Goal: Information Seeking & Learning: Learn about a topic

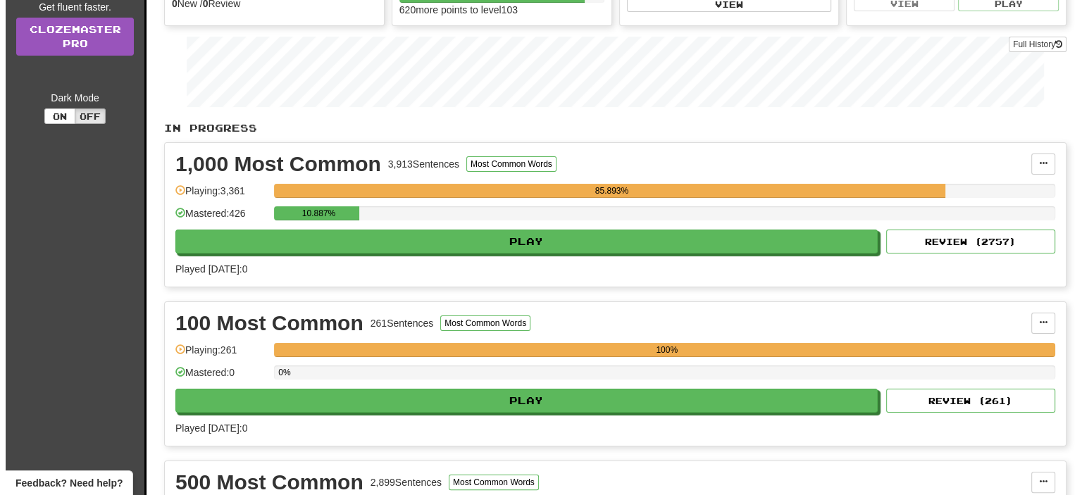
scroll to position [211, 0]
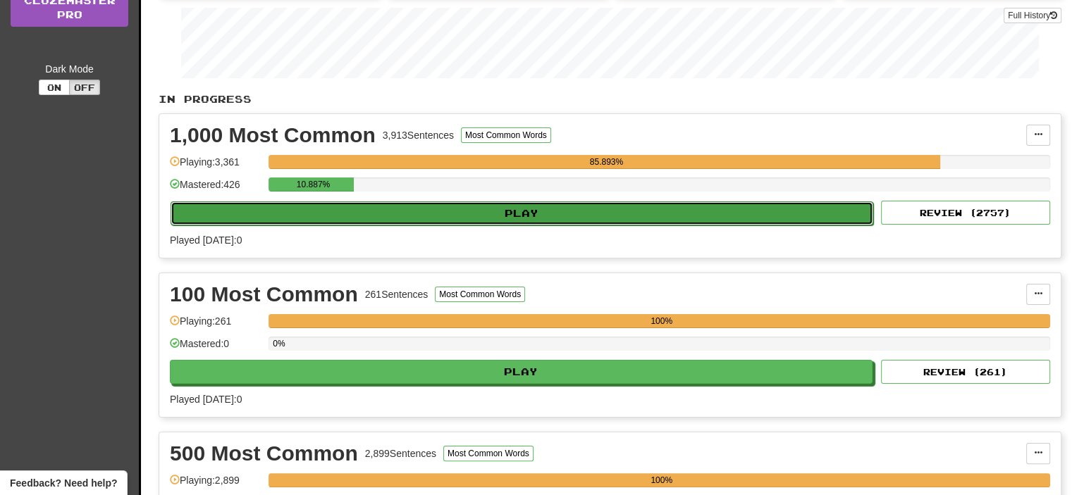
click at [485, 219] on button "Play" at bounding box center [522, 214] width 703 height 24
select select "**"
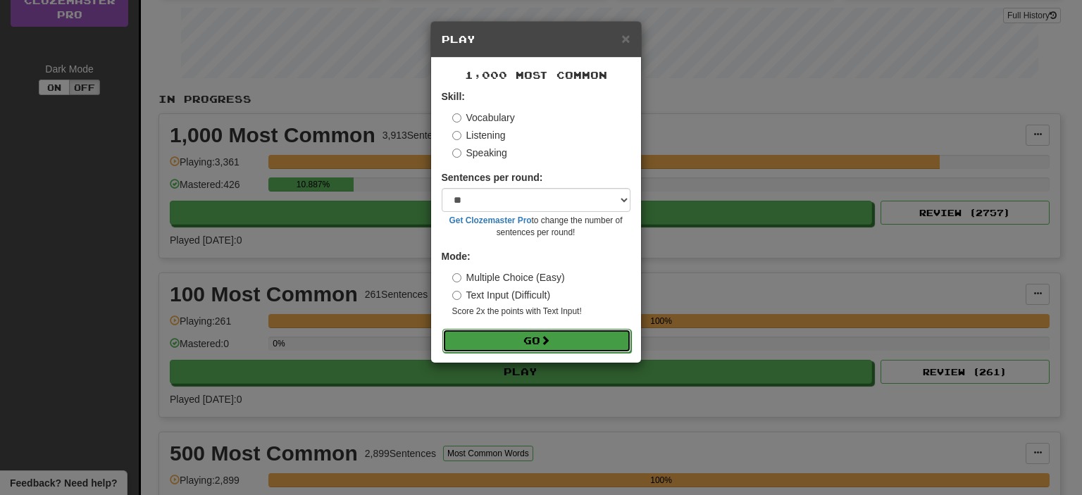
click at [528, 341] on button "Go" at bounding box center [537, 341] width 189 height 24
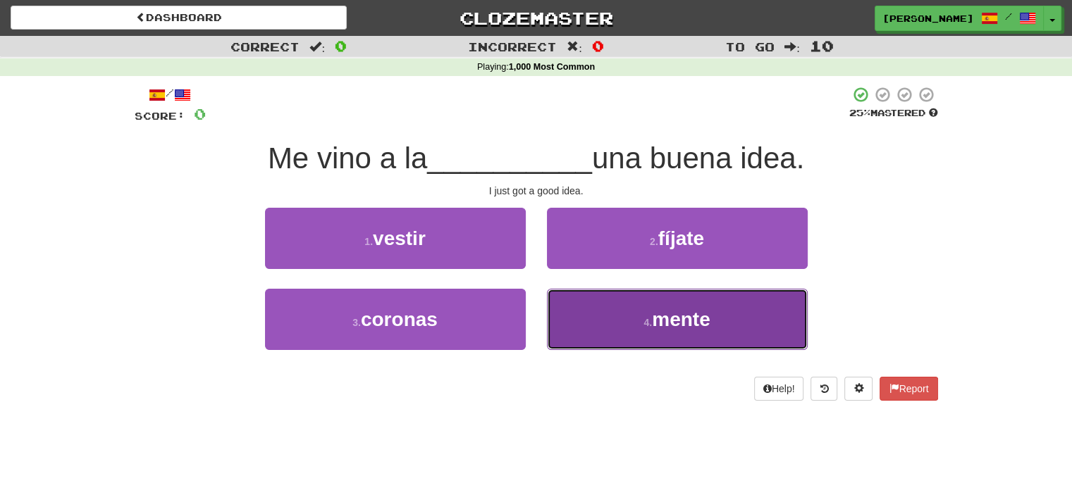
click at [620, 323] on button "4 . mente" at bounding box center [677, 319] width 261 height 61
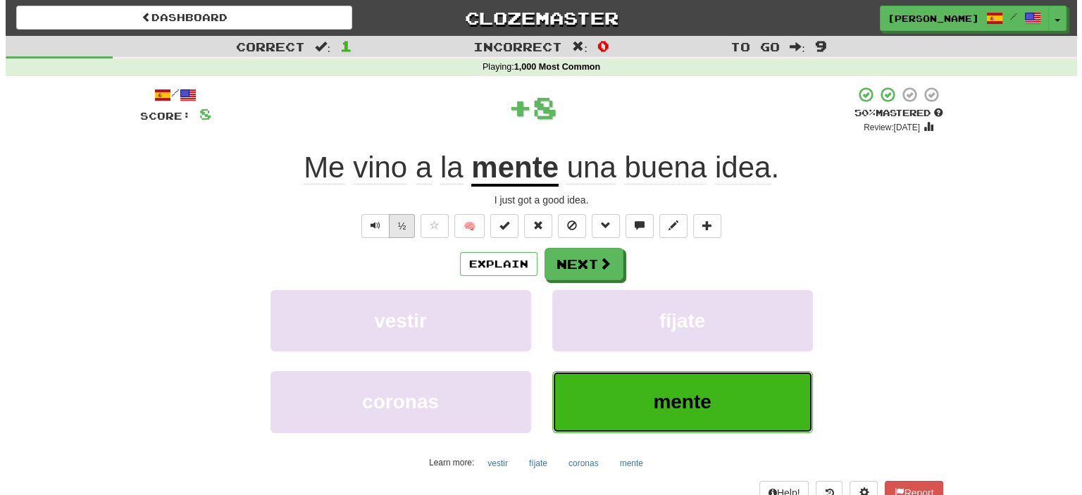
scroll to position [70, 0]
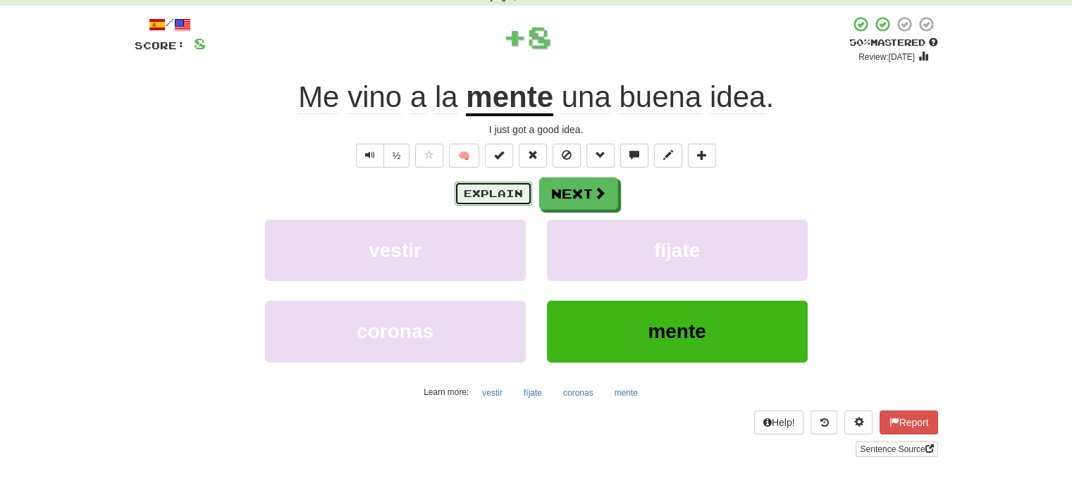
click at [495, 196] on button "Explain" at bounding box center [494, 194] width 78 height 24
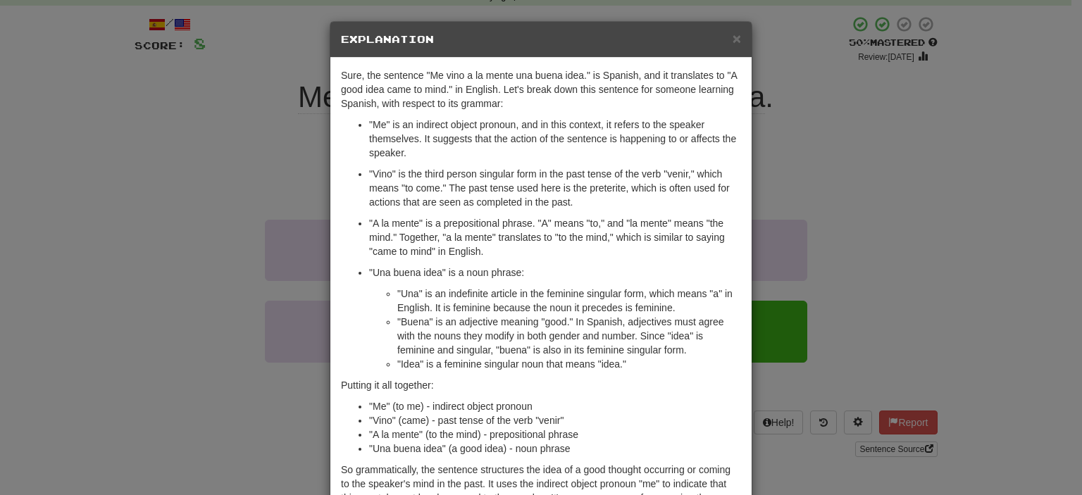
scroll to position [108, 0]
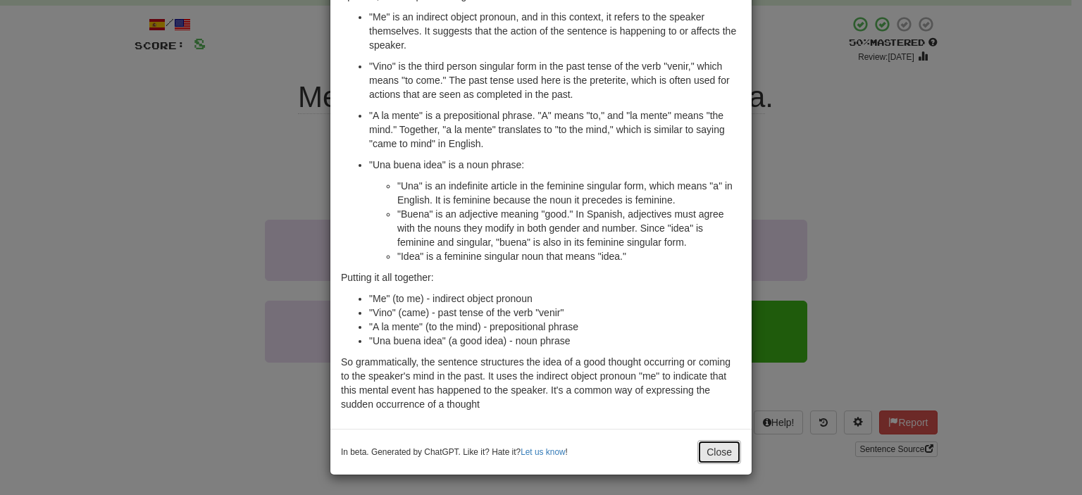
click at [719, 447] on button "Close" at bounding box center [720, 452] width 44 height 24
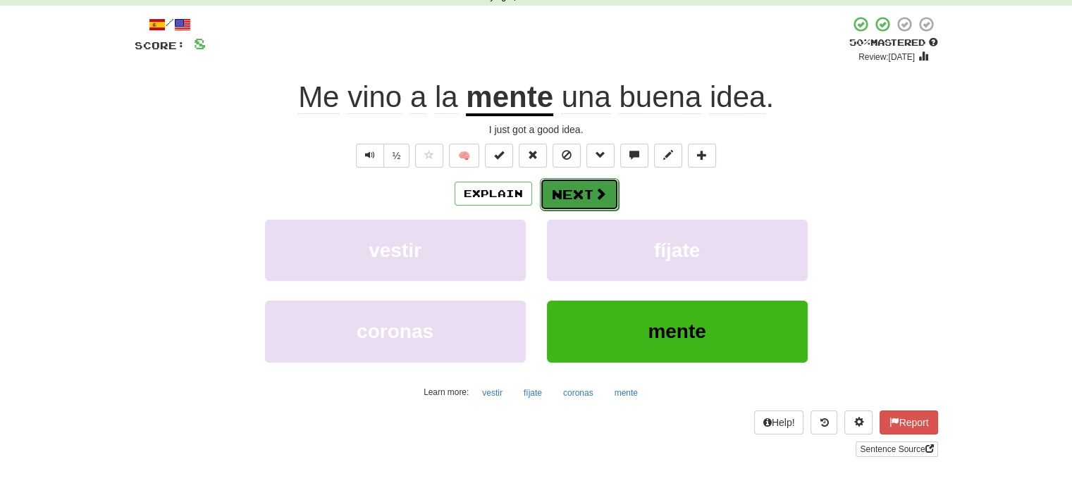
click at [577, 189] on button "Next" at bounding box center [579, 194] width 79 height 32
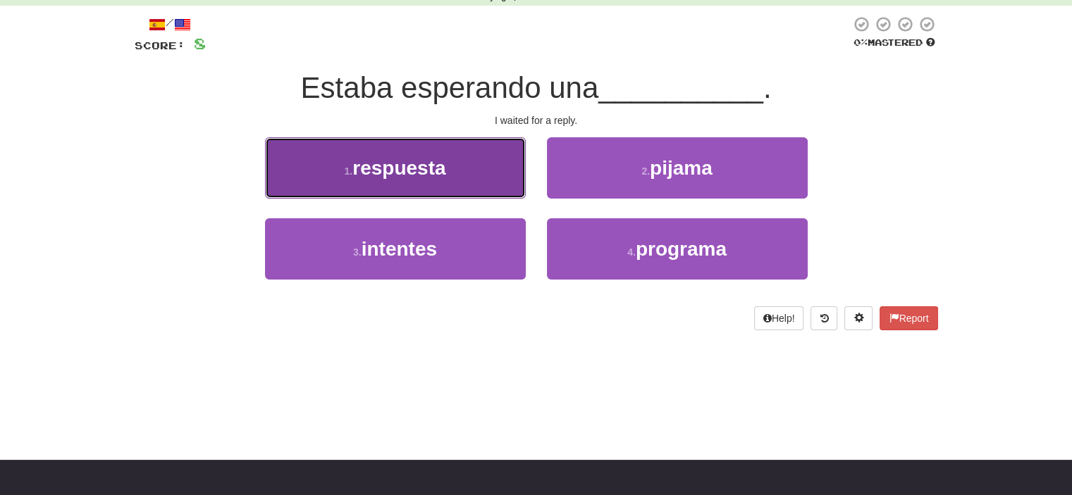
click at [425, 175] on span "respuesta" at bounding box center [398, 168] width 93 height 22
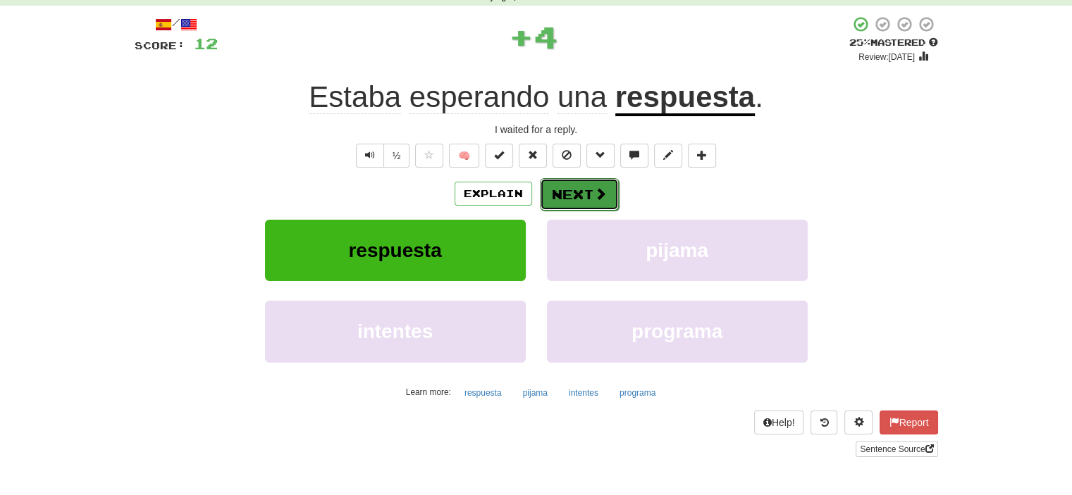
click at [591, 187] on button "Next" at bounding box center [579, 194] width 79 height 32
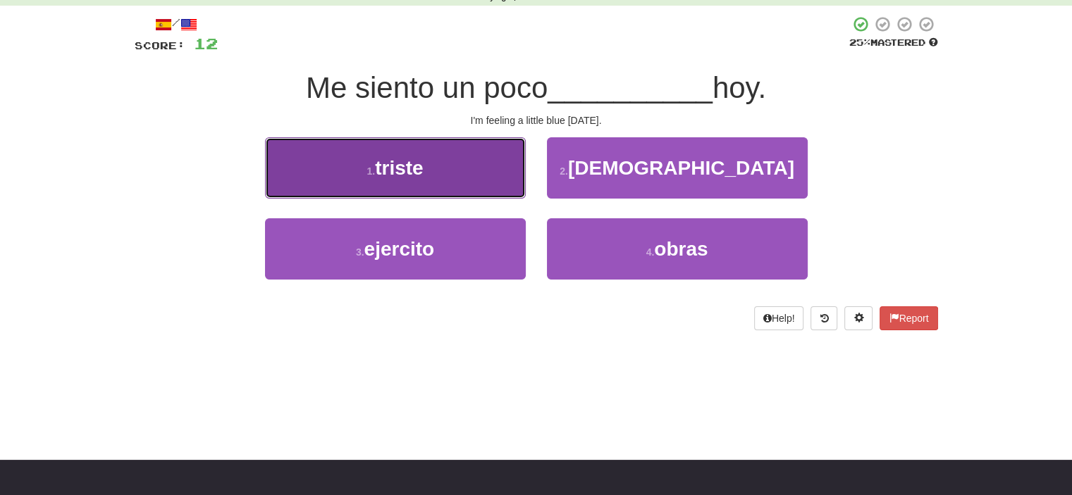
click at [445, 163] on button "1 . triste" at bounding box center [395, 167] width 261 height 61
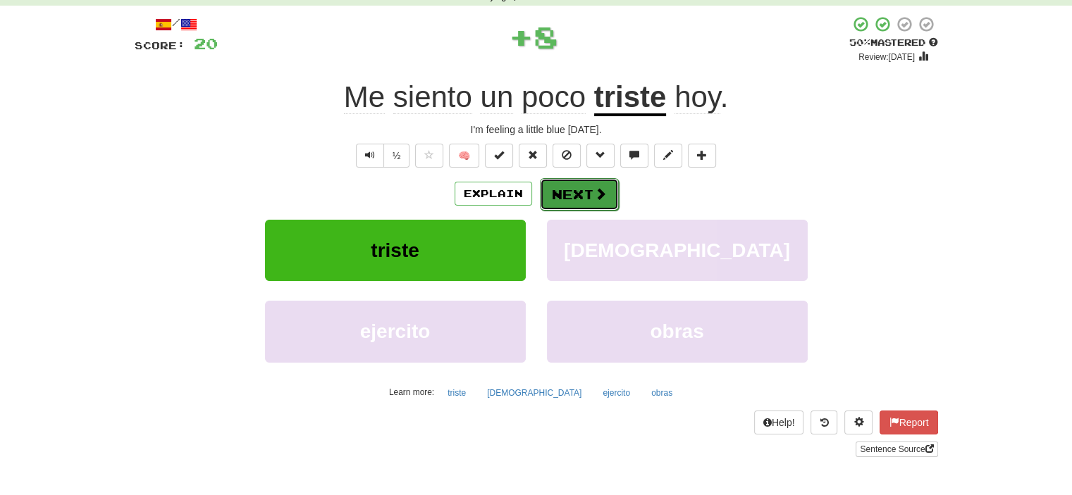
click at [597, 189] on span at bounding box center [600, 193] width 13 height 13
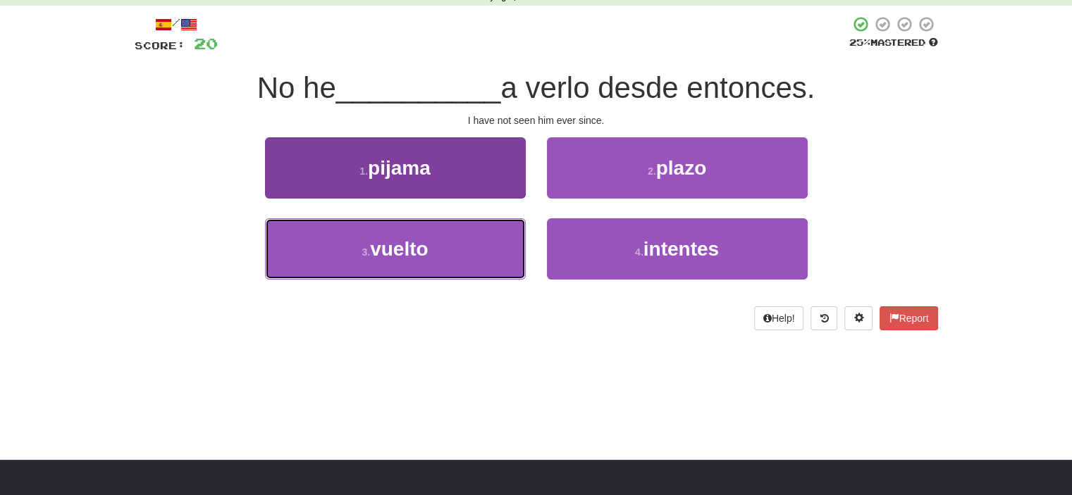
click at [433, 255] on button "3 . vuelto" at bounding box center [395, 248] width 261 height 61
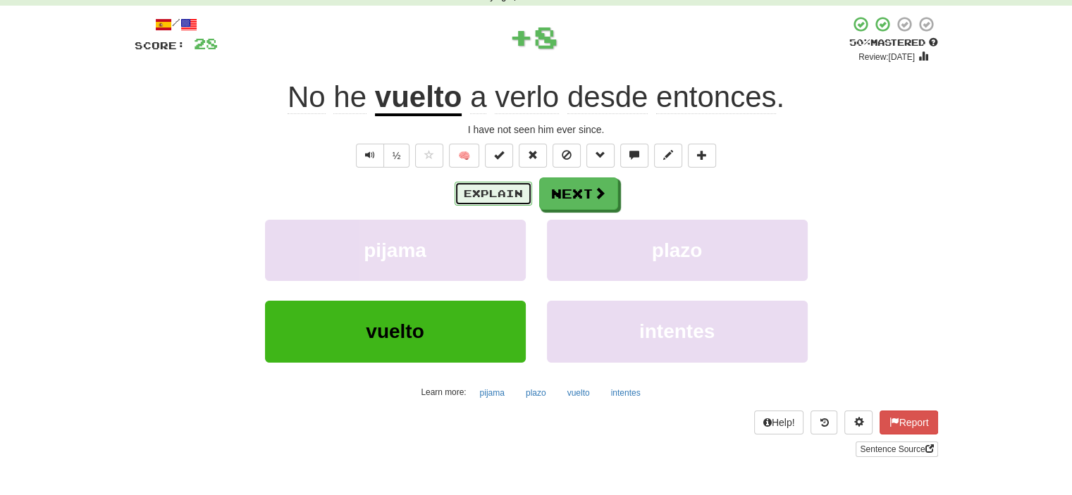
click at [483, 194] on button "Explain" at bounding box center [494, 194] width 78 height 24
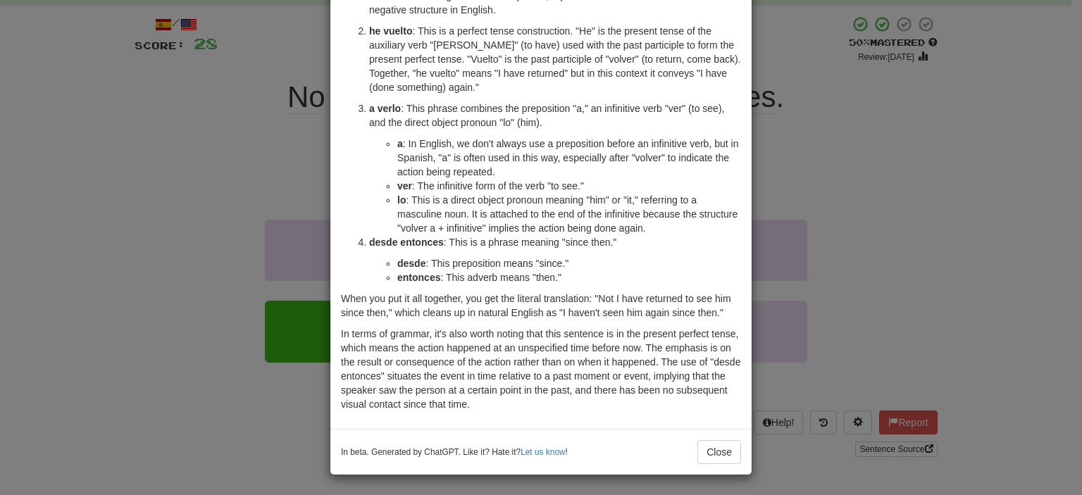
scroll to position [130, 0]
click at [712, 450] on button "Close" at bounding box center [720, 452] width 44 height 24
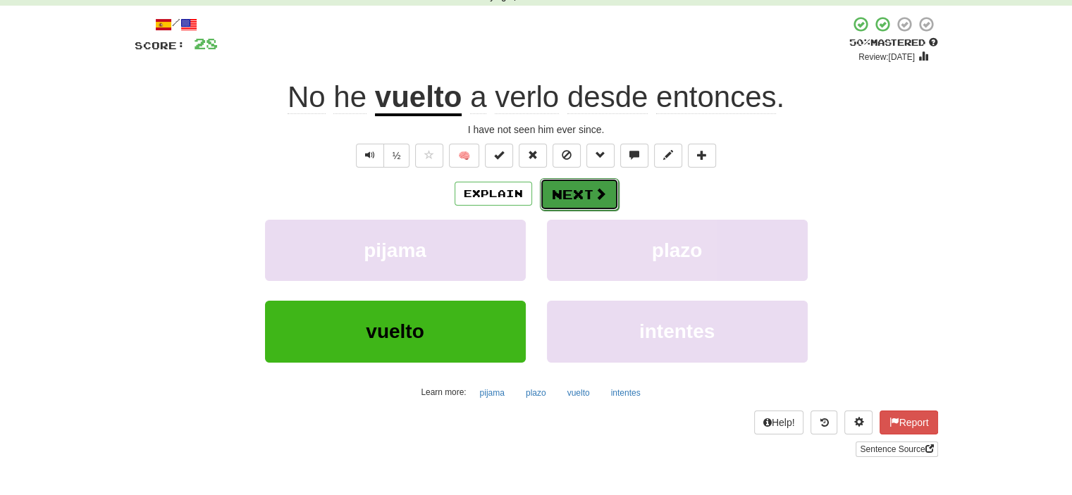
click at [589, 194] on button "Next" at bounding box center [579, 194] width 79 height 32
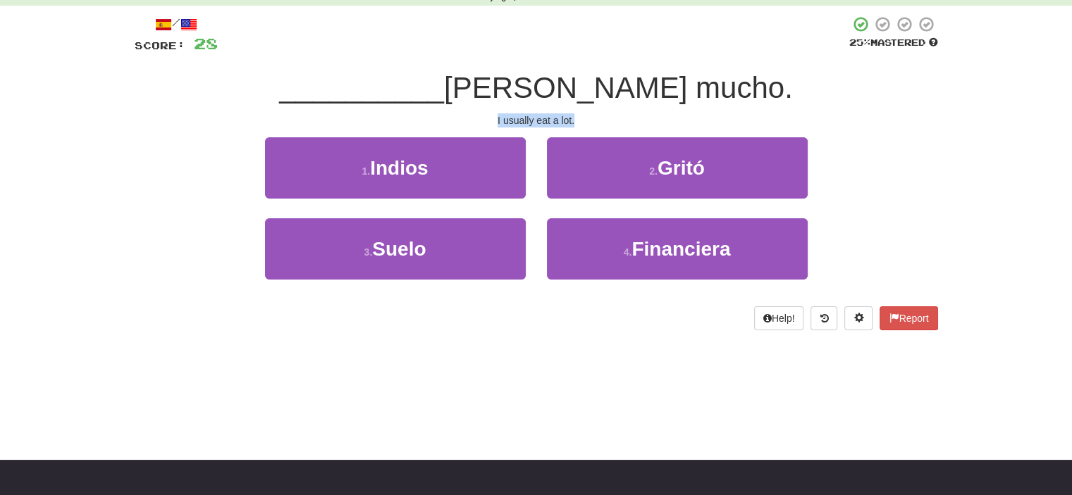
drag, startPoint x: 489, startPoint y: 119, endPoint x: 600, endPoint y: 121, distance: 111.3
click at [600, 121] on div "I usually eat a lot." at bounding box center [536, 120] width 803 height 14
copy div "I usually eat a lot."
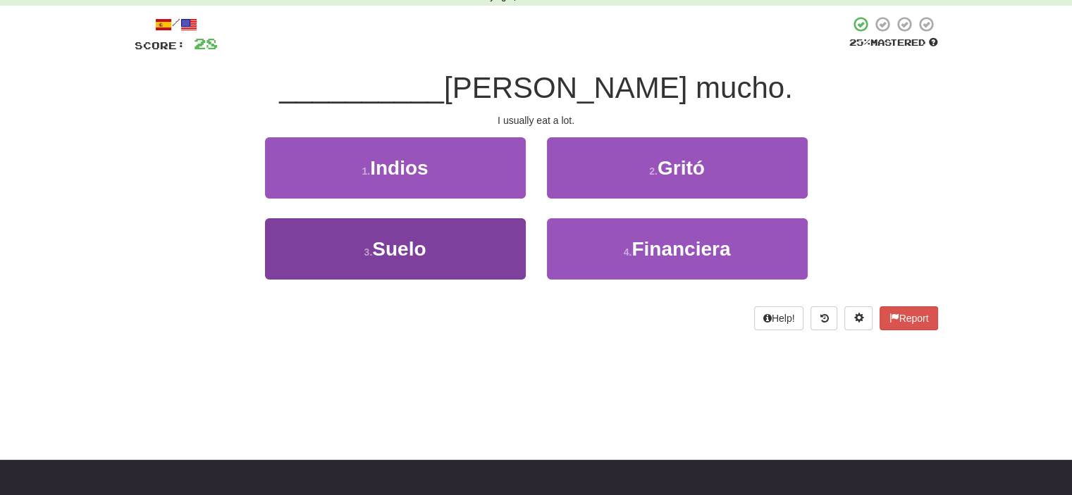
drag, startPoint x: 405, startPoint y: 214, endPoint x: 402, endPoint y: 228, distance: 14.5
click at [406, 214] on div "1 . Indios" at bounding box center [395, 177] width 282 height 81
click at [397, 247] on span "Suelo" at bounding box center [399, 249] width 54 height 22
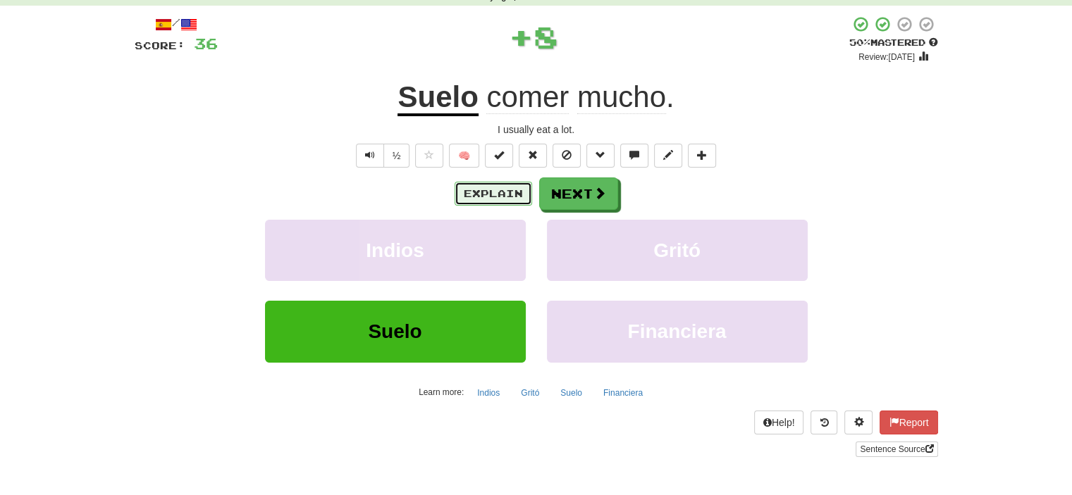
click at [482, 194] on button "Explain" at bounding box center [494, 194] width 78 height 24
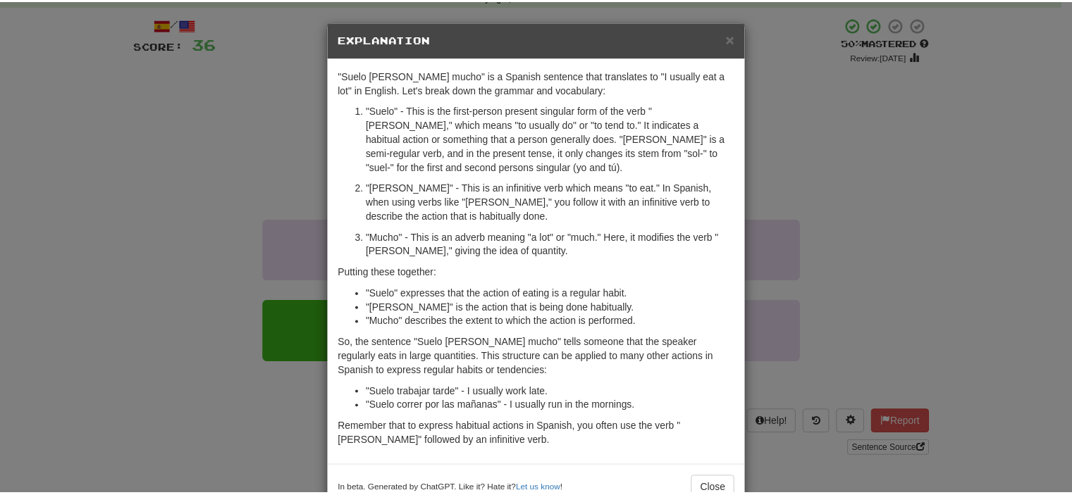
scroll to position [37, 0]
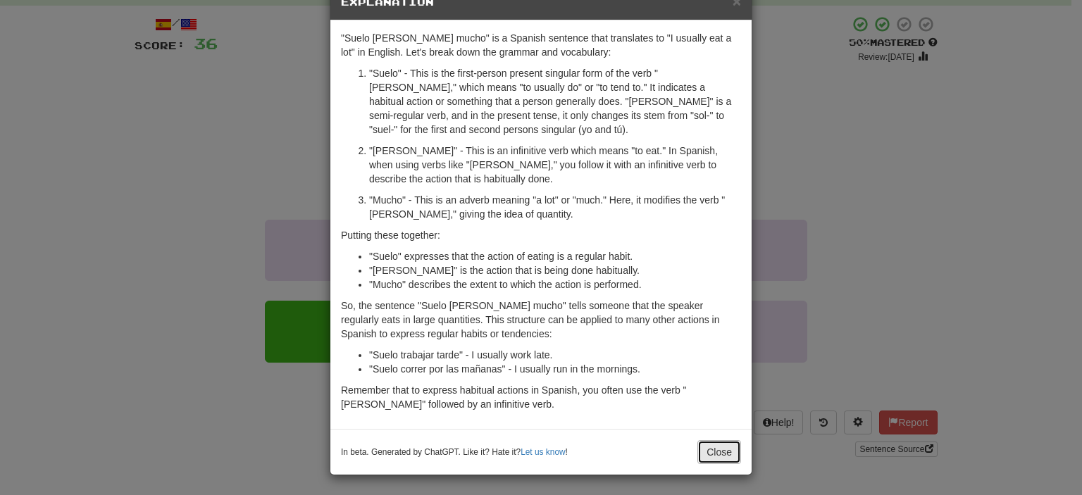
click at [717, 455] on button "Close" at bounding box center [720, 452] width 44 height 24
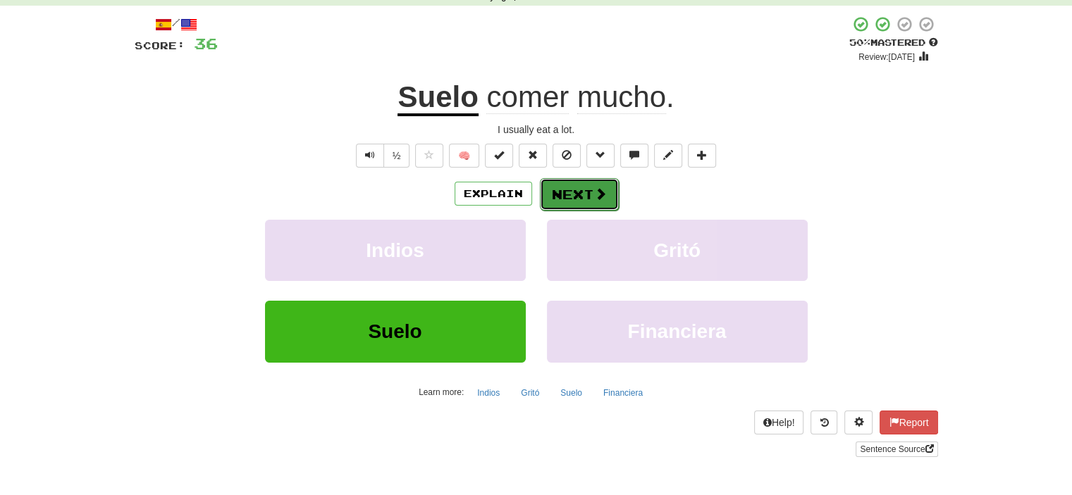
click at [582, 197] on button "Next" at bounding box center [579, 194] width 79 height 32
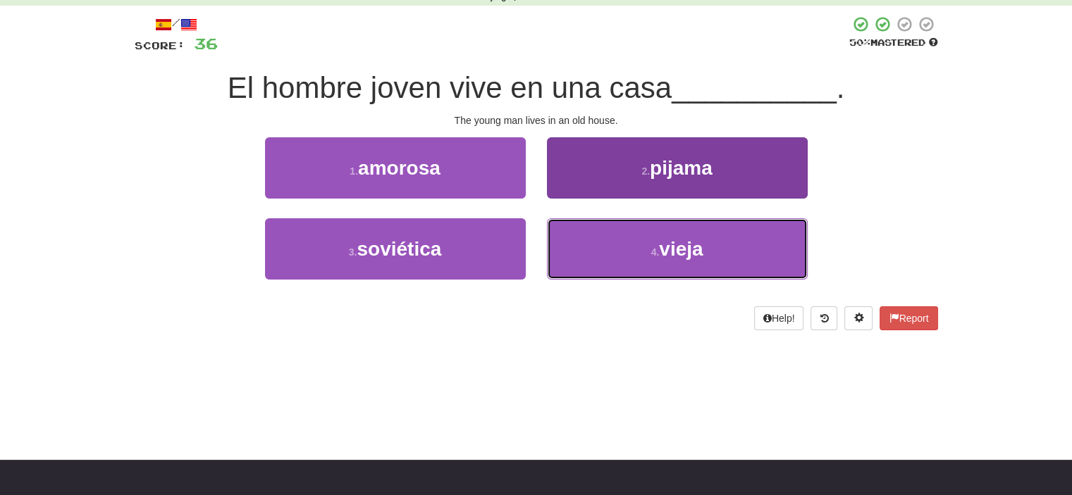
click at [668, 255] on span "vieja" at bounding box center [681, 249] width 44 height 22
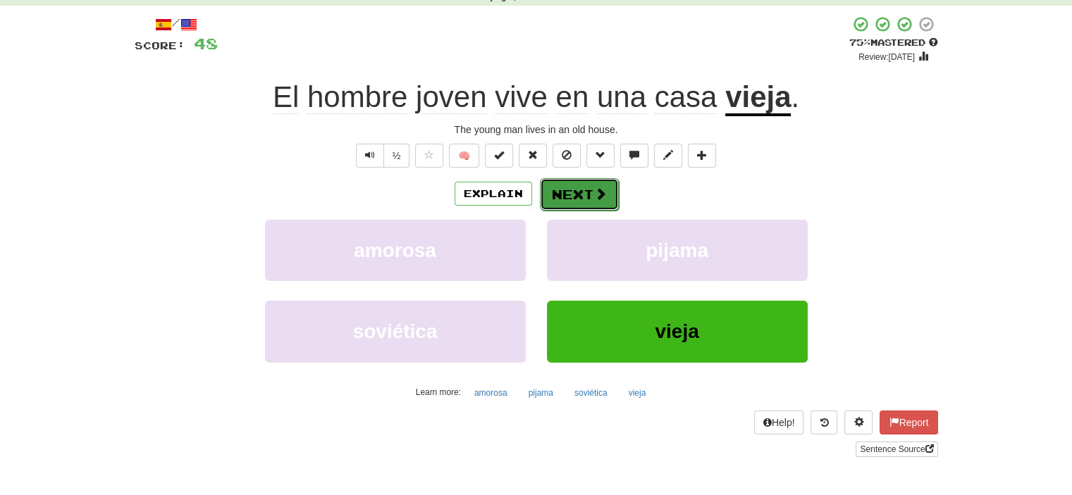
click at [569, 192] on button "Next" at bounding box center [579, 194] width 79 height 32
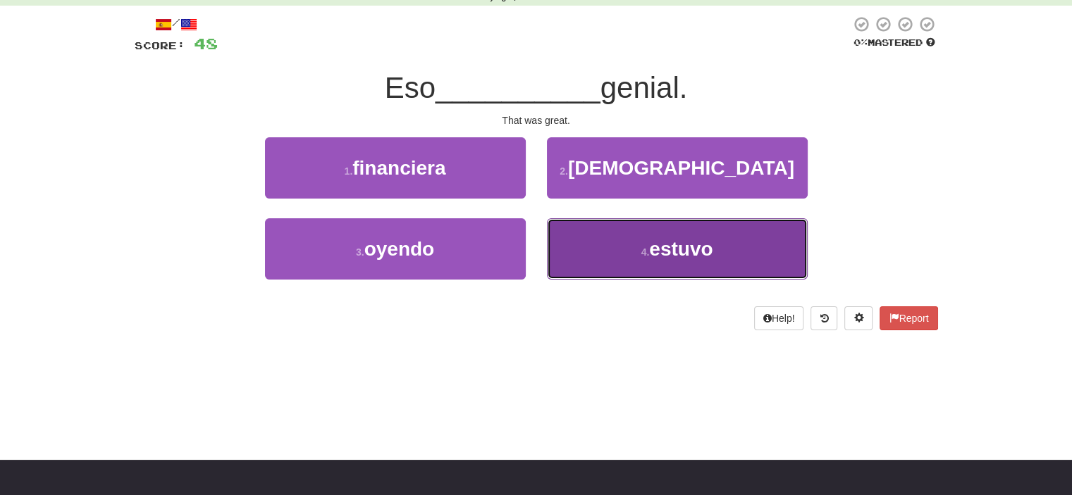
click at [691, 252] on span "estuvo" at bounding box center [680, 249] width 63 height 22
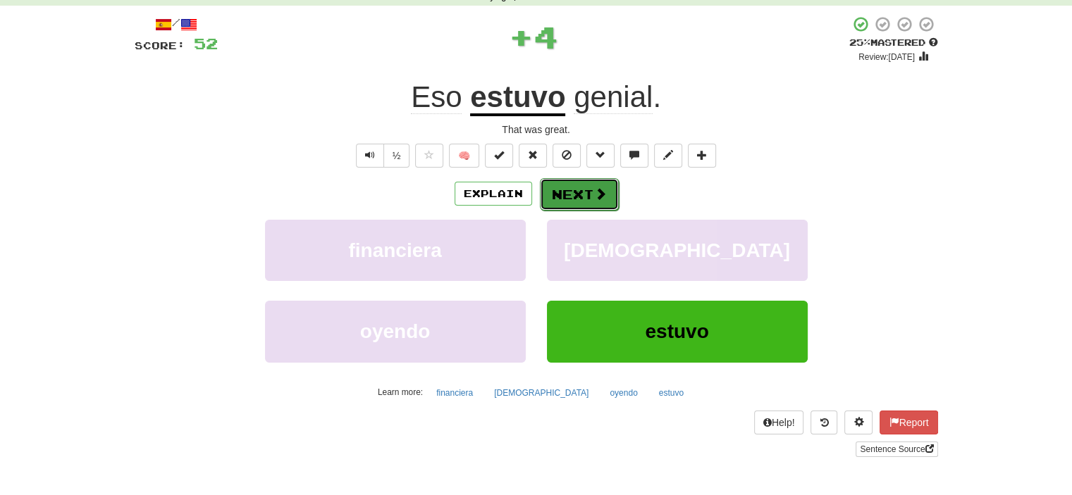
click at [594, 187] on span at bounding box center [600, 193] width 13 height 13
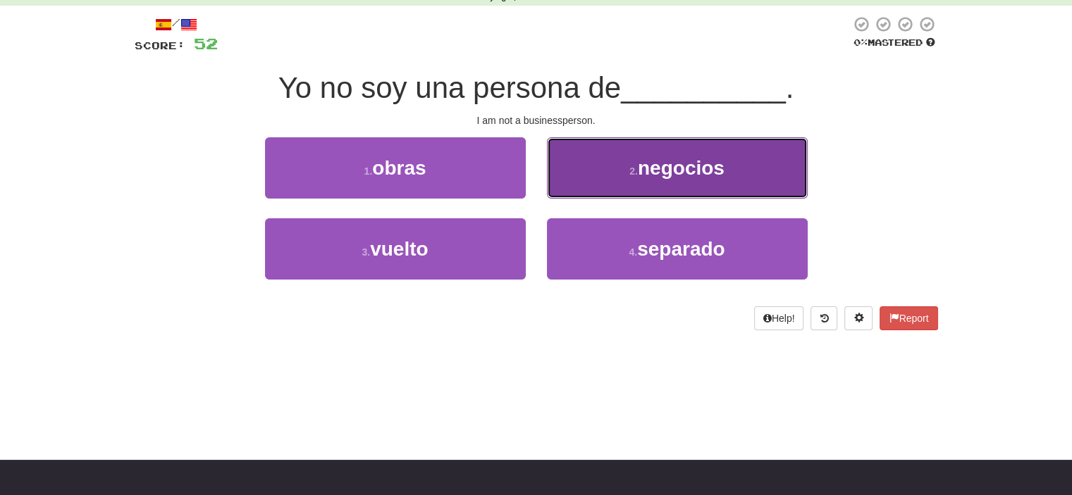
click at [672, 163] on span "negocios" at bounding box center [681, 168] width 87 height 22
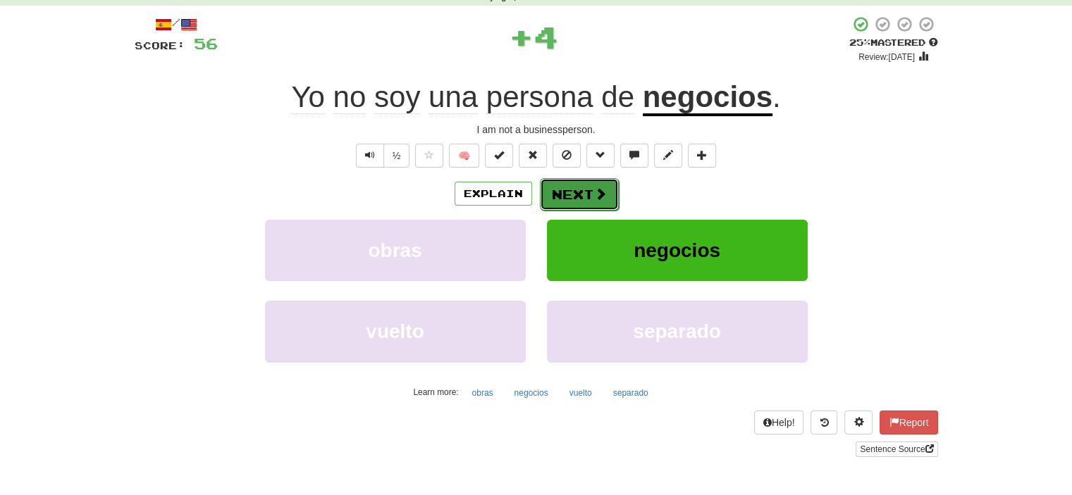
click at [588, 193] on button "Next" at bounding box center [579, 194] width 79 height 32
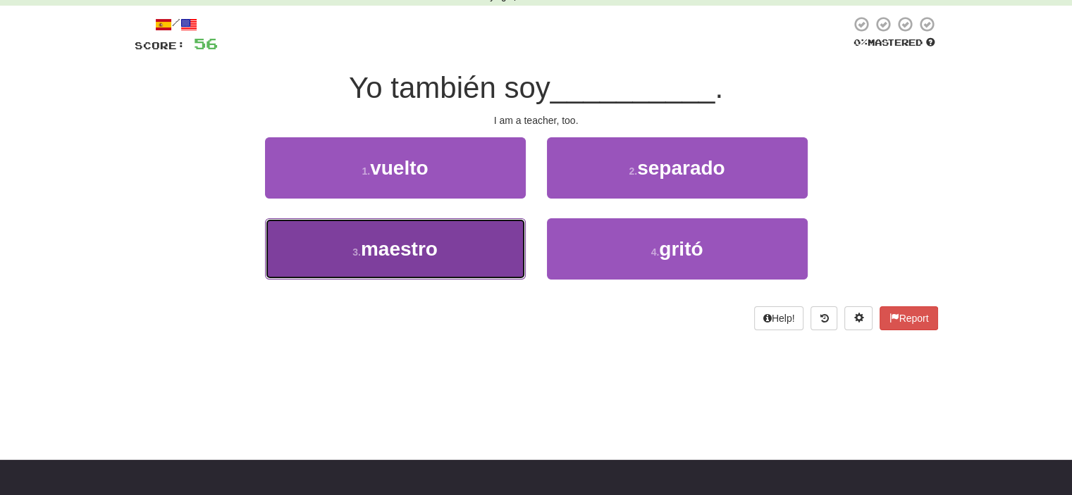
click at [406, 245] on span "maestro" at bounding box center [399, 249] width 77 height 22
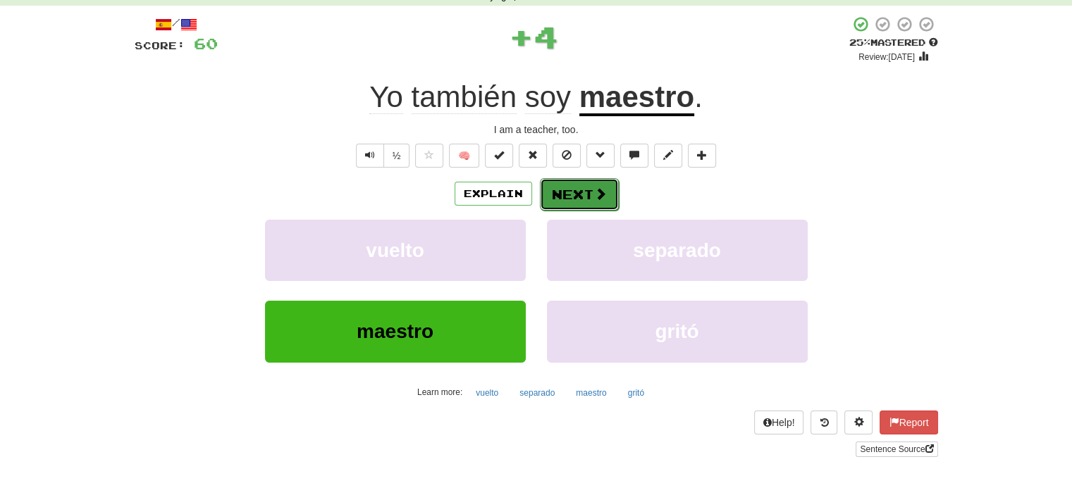
click at [582, 193] on button "Next" at bounding box center [579, 194] width 79 height 32
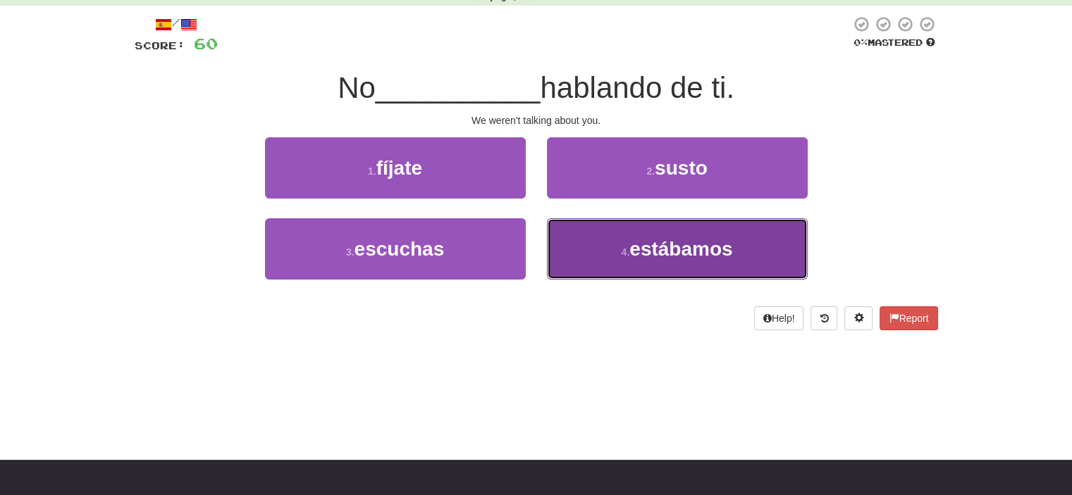
click at [638, 253] on span "estábamos" at bounding box center [680, 249] width 103 height 22
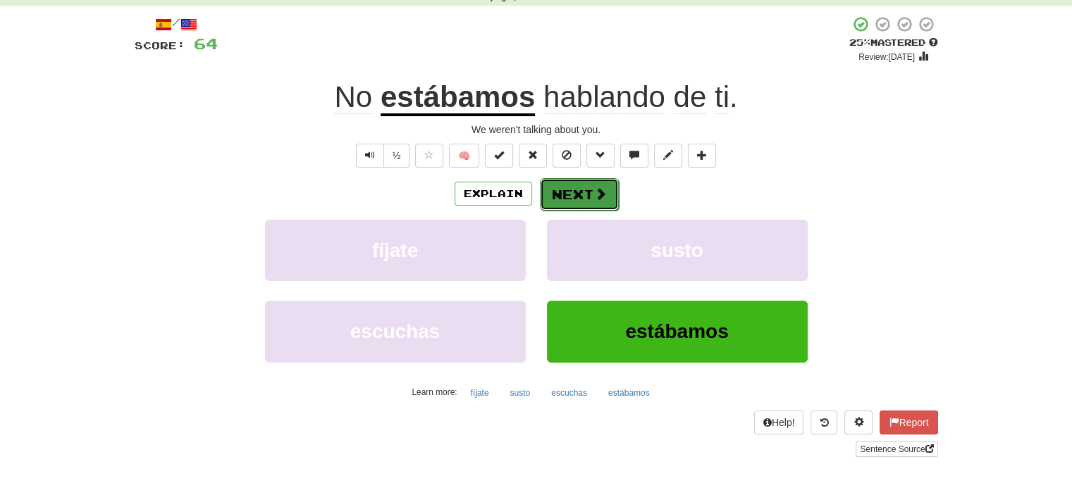
click at [579, 188] on button "Next" at bounding box center [579, 194] width 79 height 32
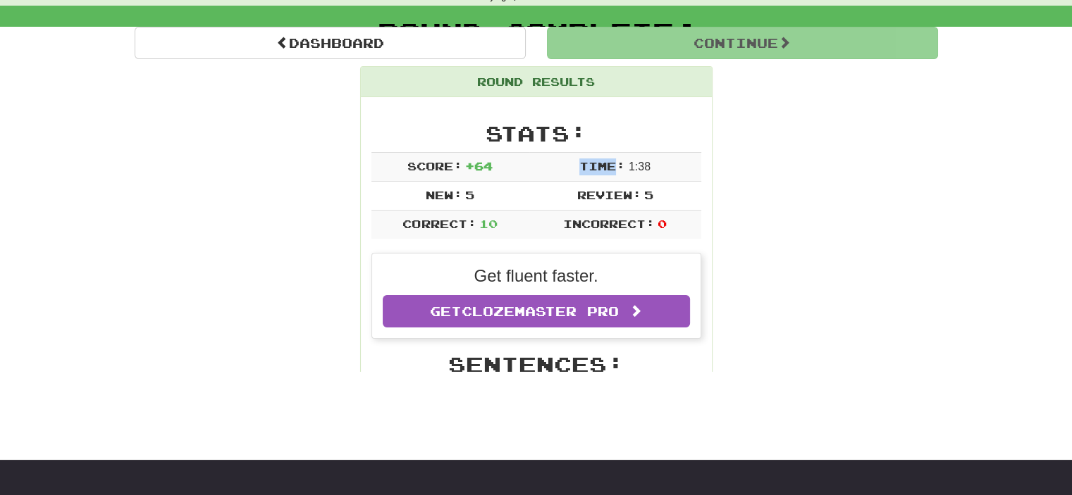
click at [580, 182] on td "Time: 1 : 38" at bounding box center [615, 167] width 172 height 29
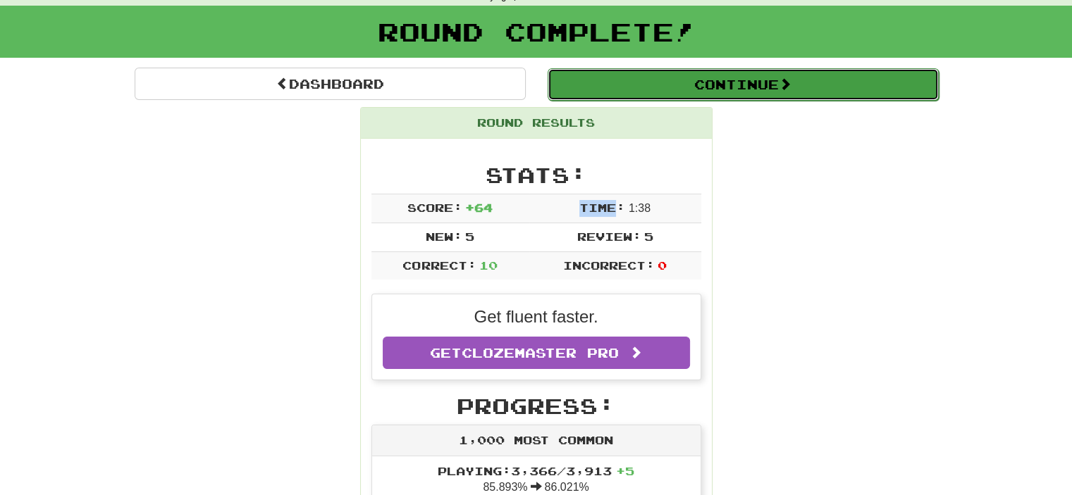
click at [750, 77] on button "Continue" at bounding box center [743, 84] width 391 height 32
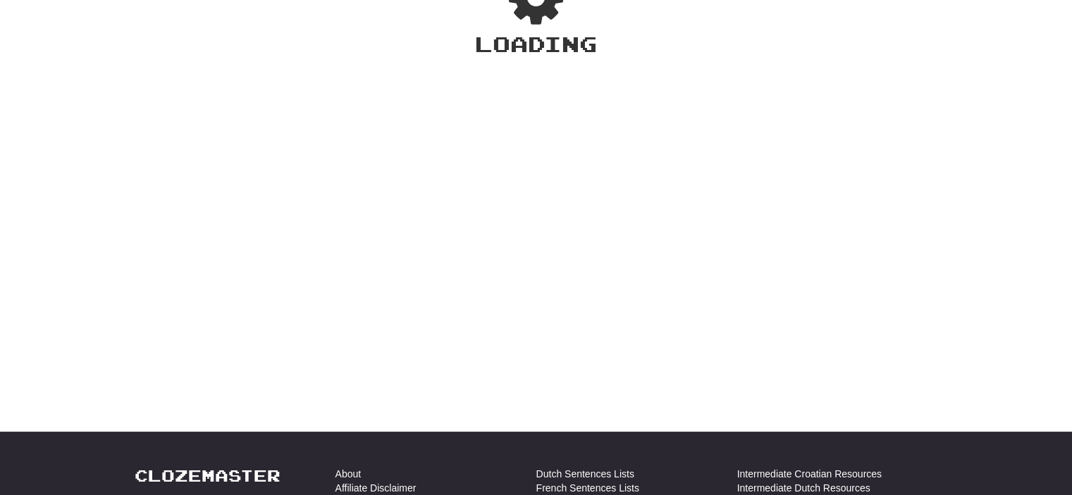
scroll to position [70, 0]
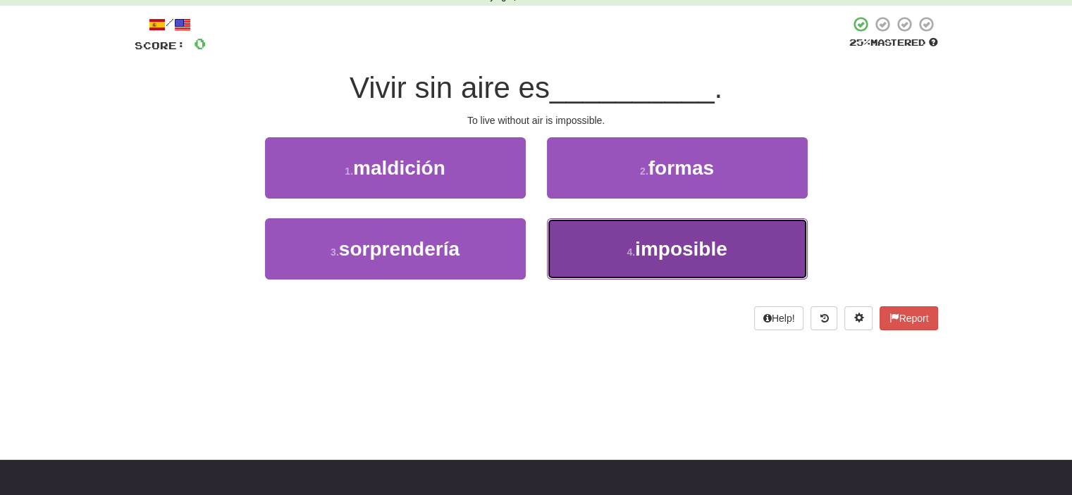
click at [634, 245] on button "4 . imposible" at bounding box center [677, 248] width 261 height 61
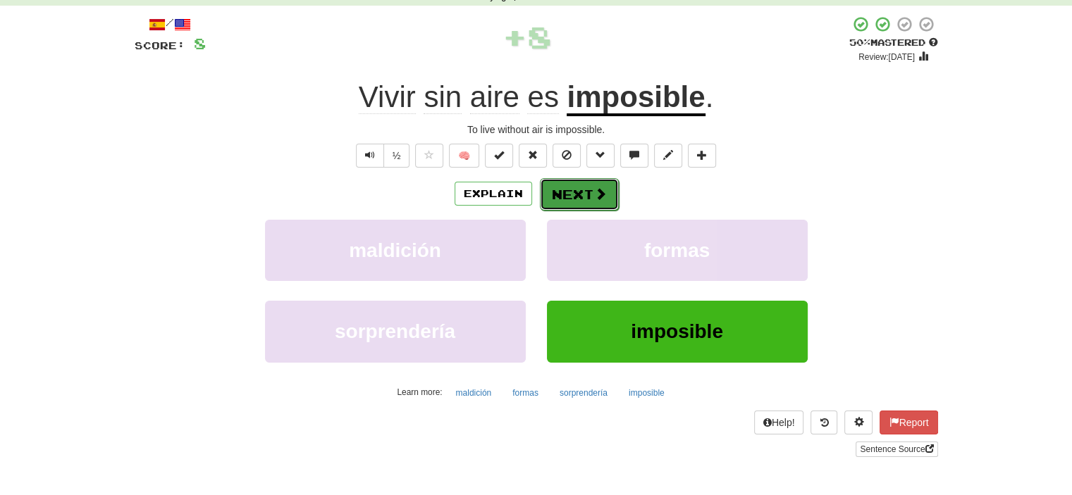
click at [586, 190] on button "Next" at bounding box center [579, 194] width 79 height 32
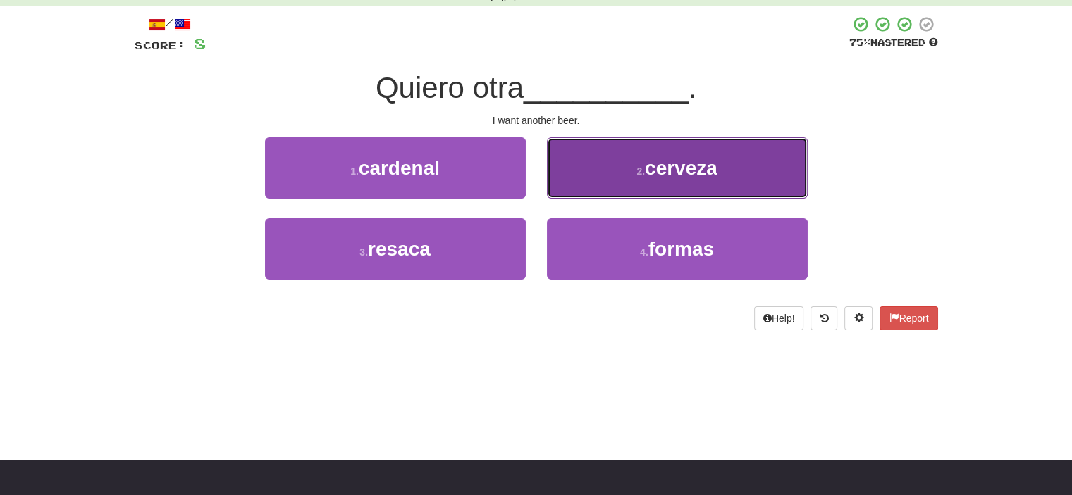
click at [624, 168] on button "2 . cerveza" at bounding box center [677, 167] width 261 height 61
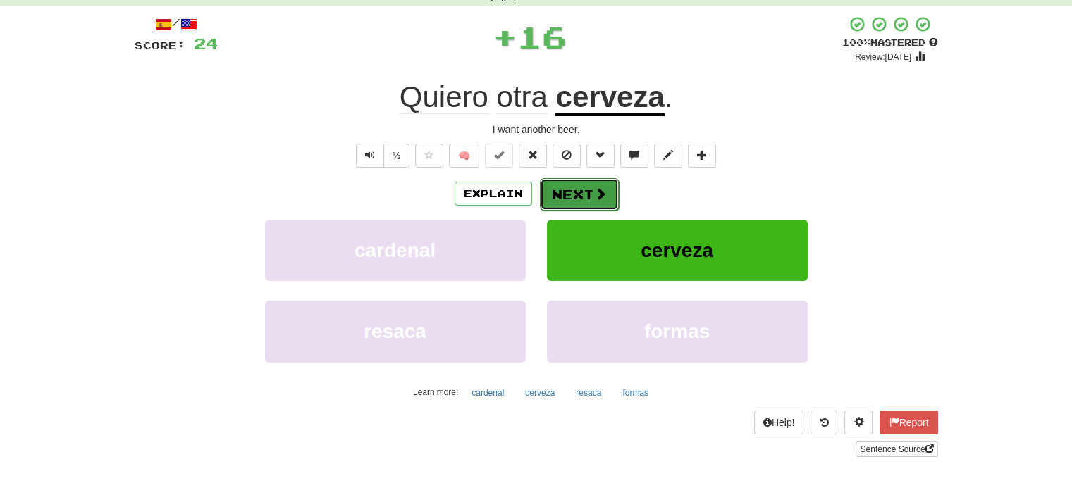
click at [569, 187] on button "Next" at bounding box center [579, 194] width 79 height 32
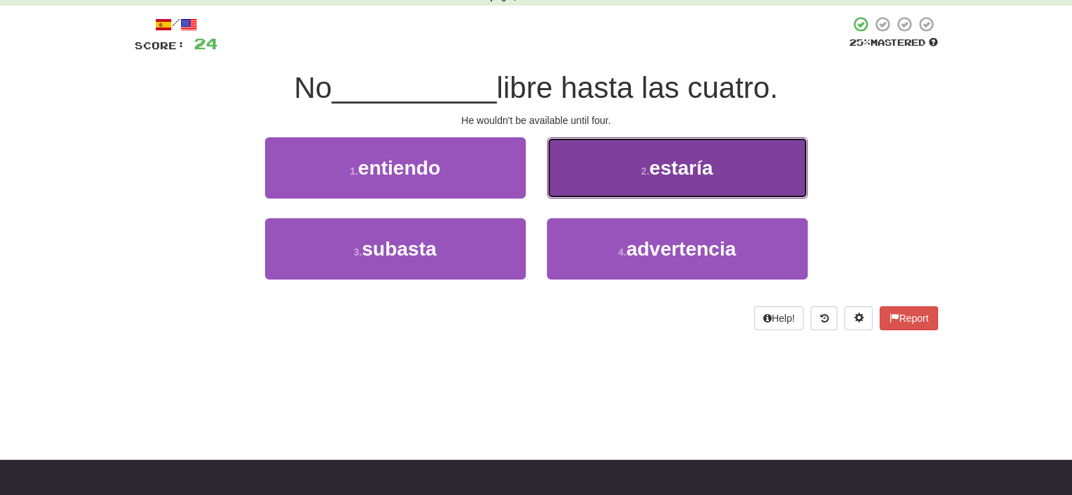
click at [612, 165] on button "2 . estaría" at bounding box center [677, 167] width 261 height 61
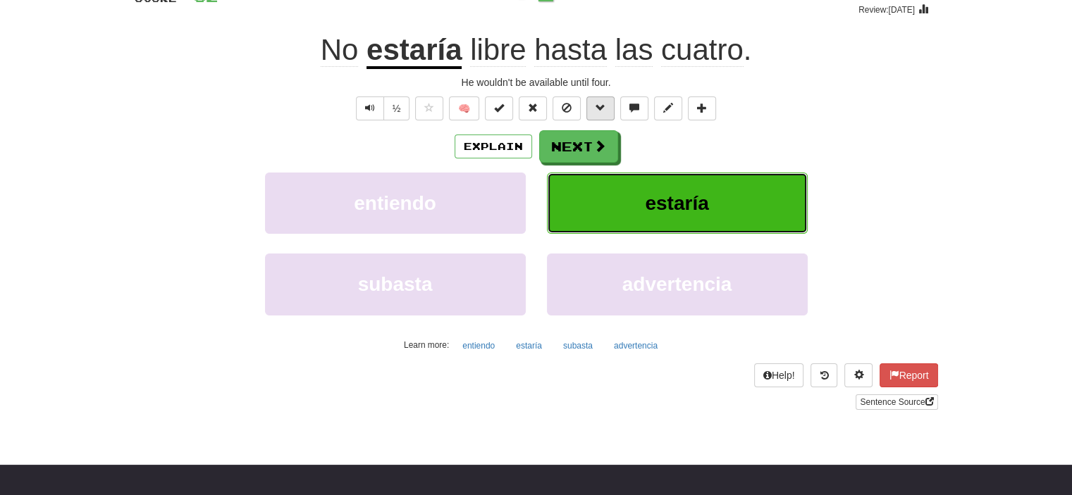
scroll to position [141, 0]
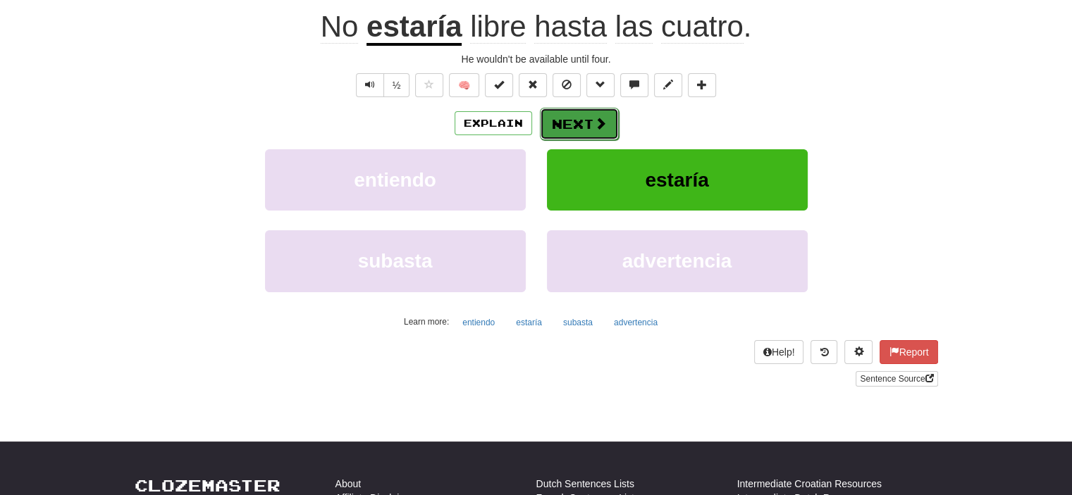
click at [582, 125] on button "Next" at bounding box center [579, 124] width 79 height 32
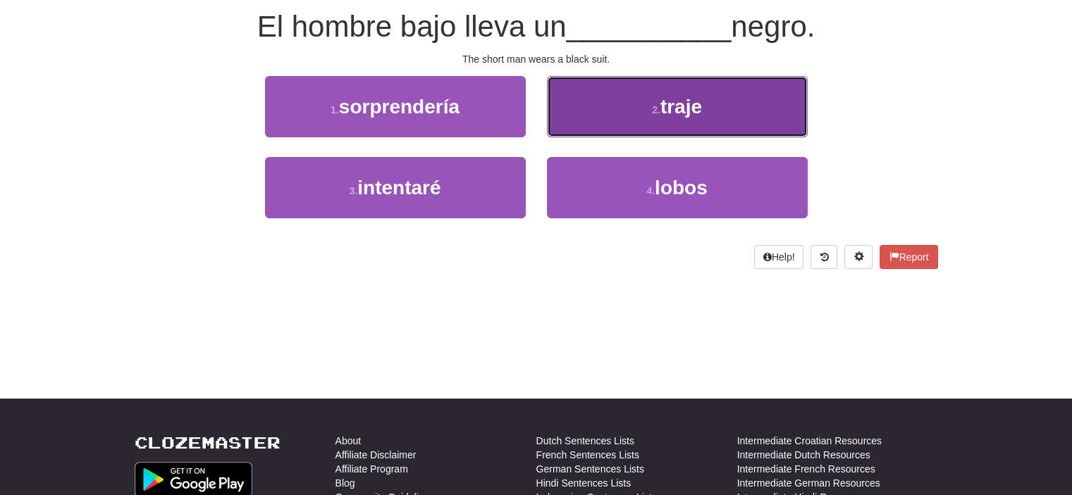
click at [582, 126] on button "2 . traje" at bounding box center [677, 106] width 261 height 61
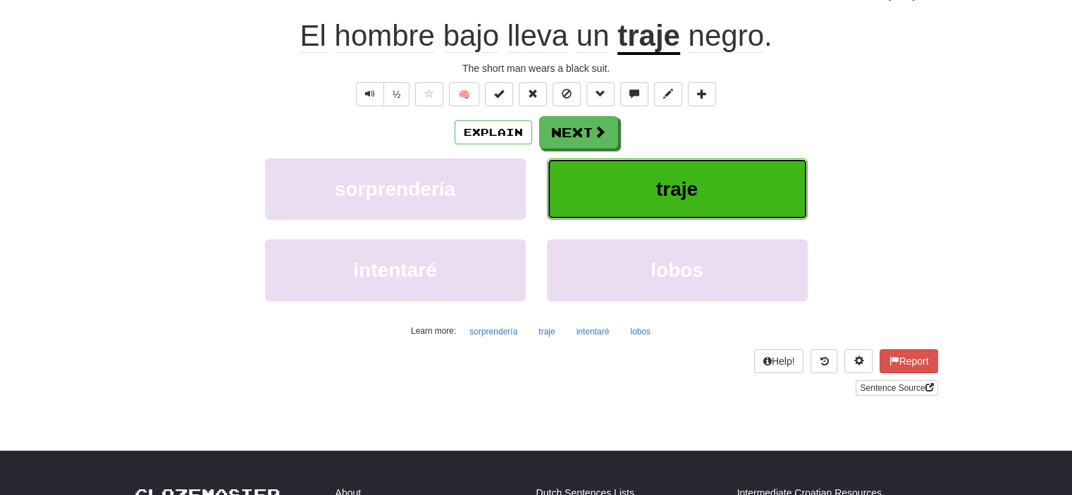
scroll to position [141, 0]
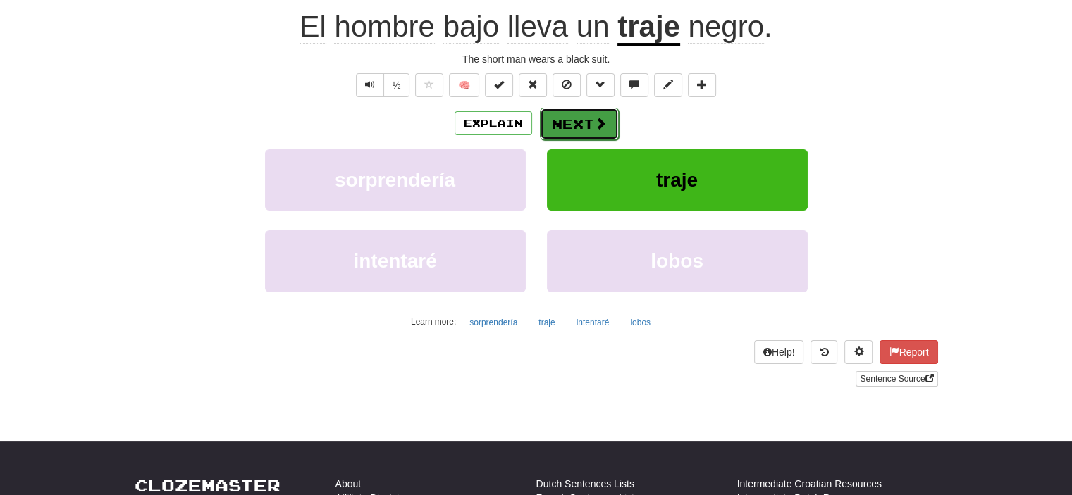
click at [582, 127] on button "Next" at bounding box center [579, 124] width 79 height 32
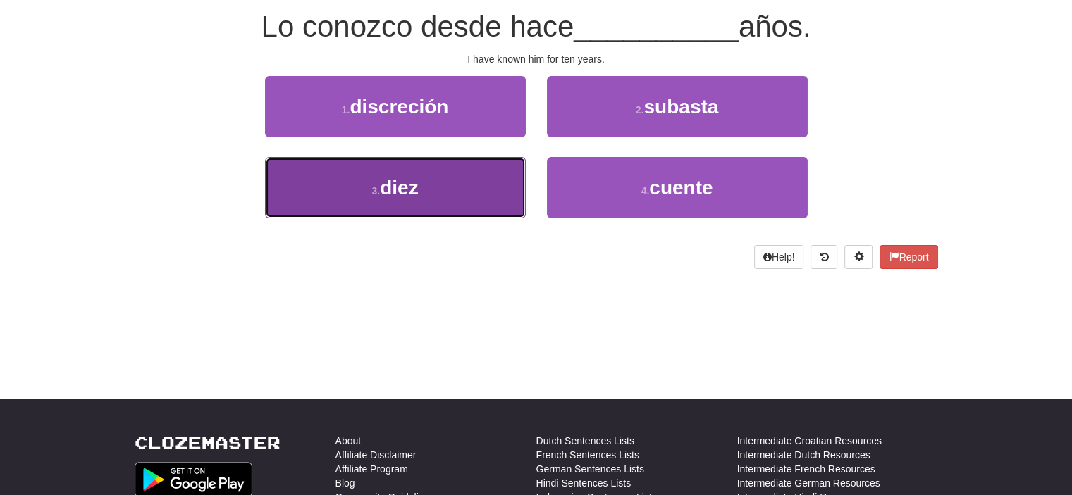
click at [453, 188] on button "3 . diez" at bounding box center [395, 187] width 261 height 61
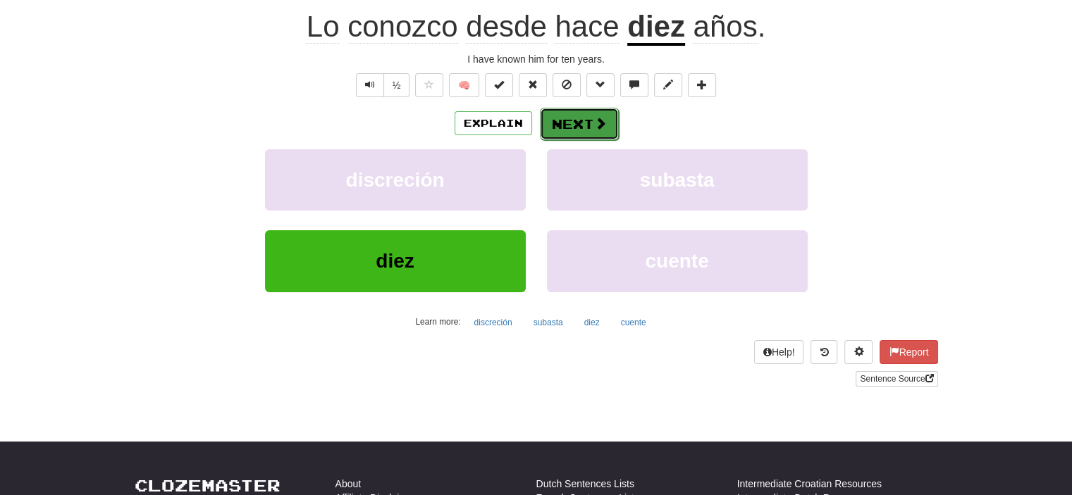
click at [575, 123] on button "Next" at bounding box center [579, 124] width 79 height 32
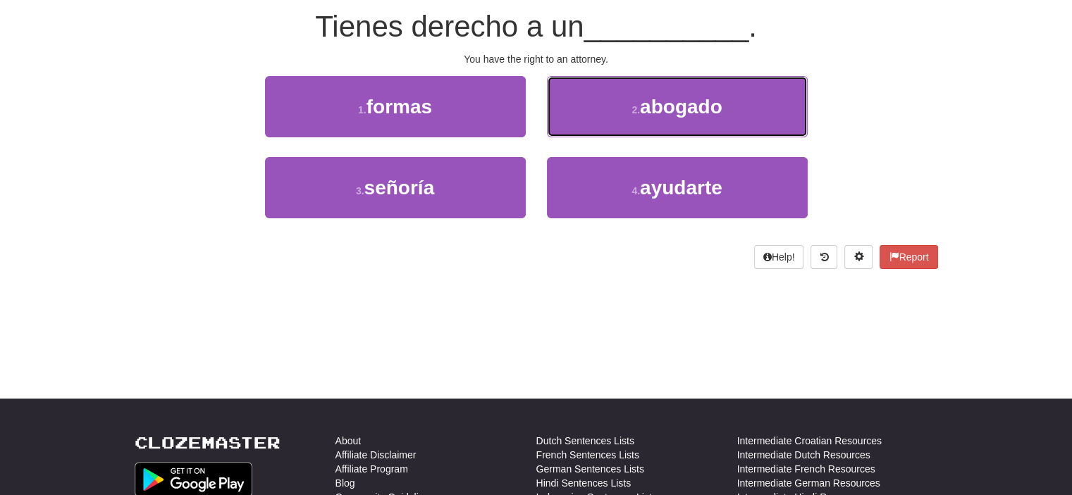
click at [575, 123] on button "2 . abogado" at bounding box center [677, 106] width 261 height 61
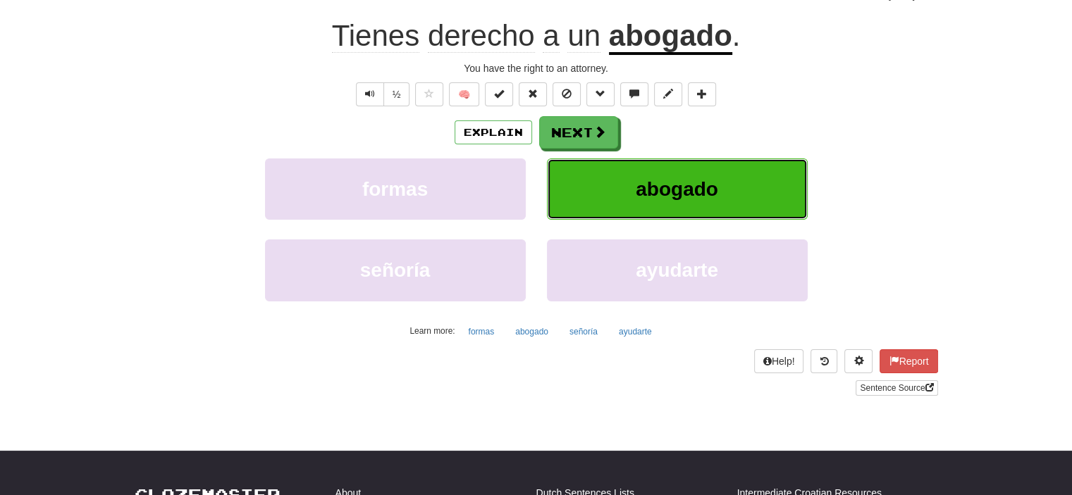
scroll to position [141, 0]
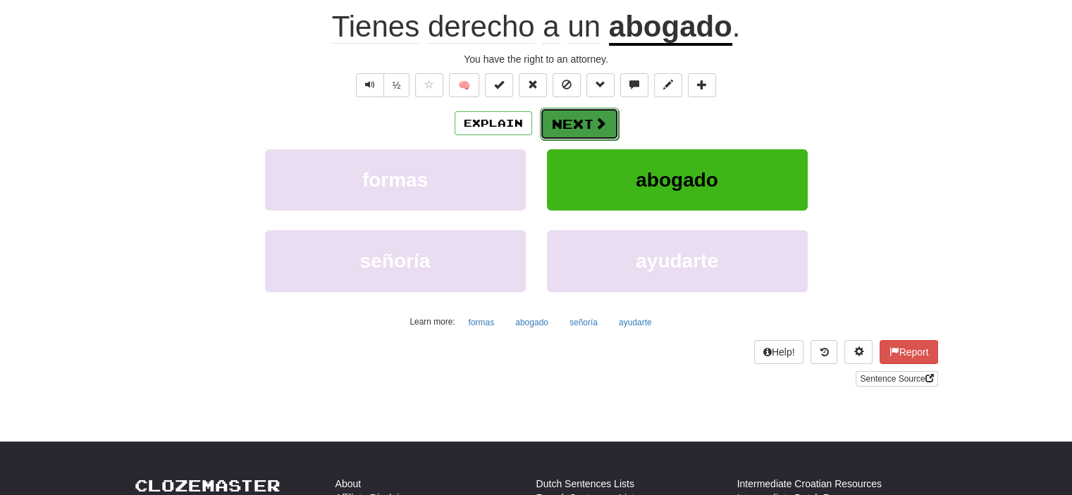
click at [576, 124] on button "Next" at bounding box center [579, 124] width 79 height 32
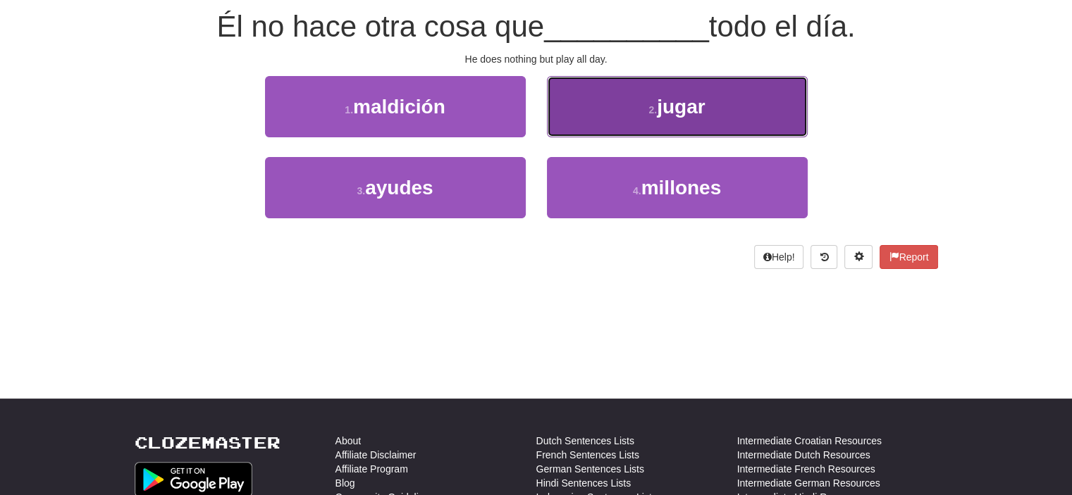
click at [591, 111] on button "2 . jugar" at bounding box center [677, 106] width 261 height 61
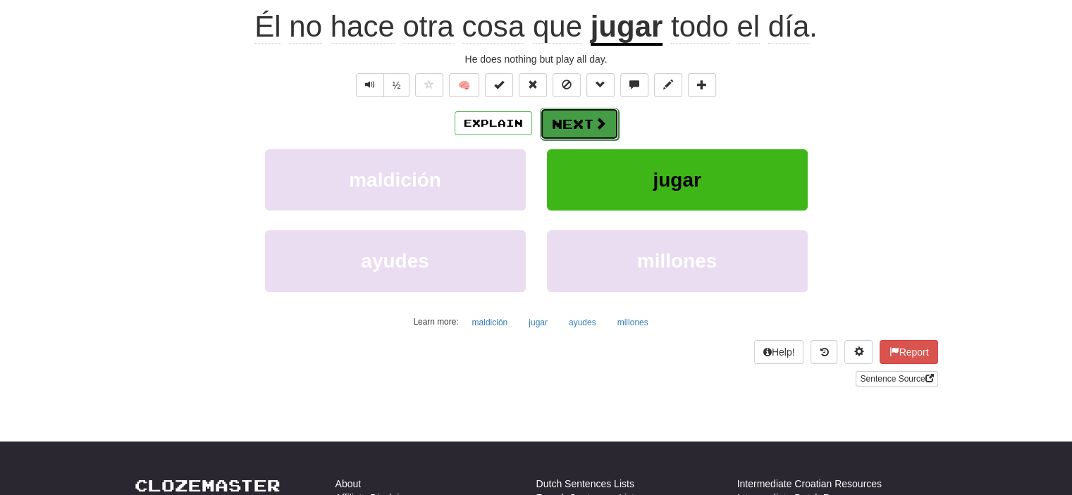
click at [583, 118] on button "Next" at bounding box center [579, 124] width 79 height 32
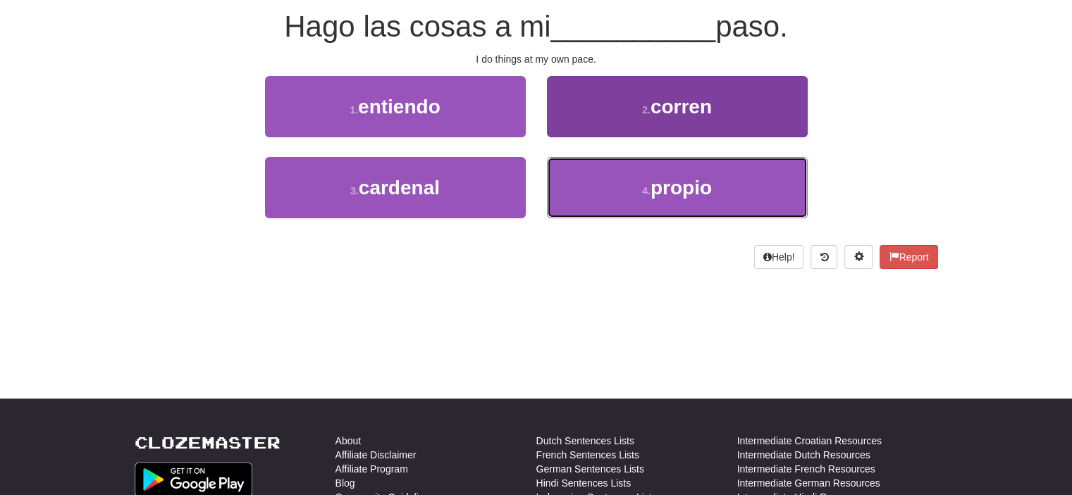
click at [612, 185] on button "4 . propio" at bounding box center [677, 187] width 261 height 61
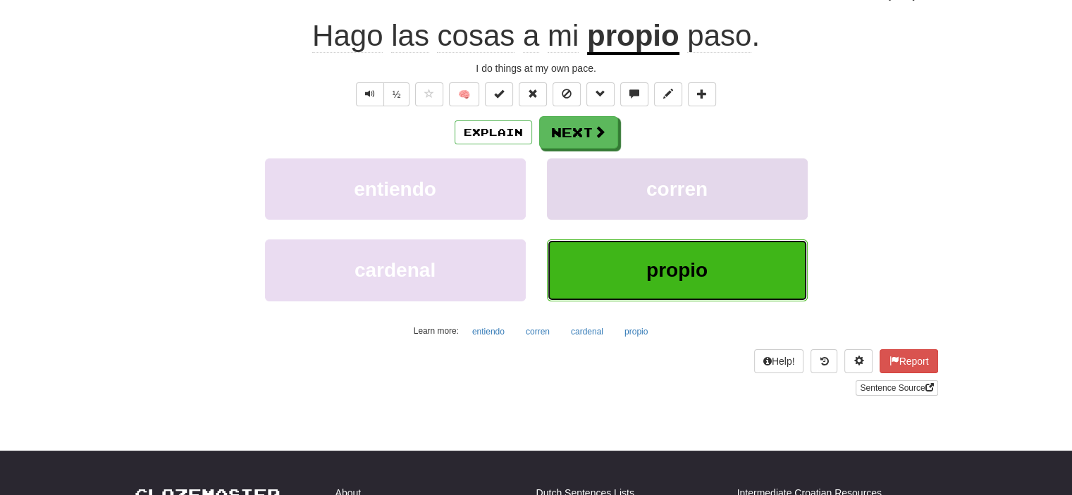
scroll to position [141, 0]
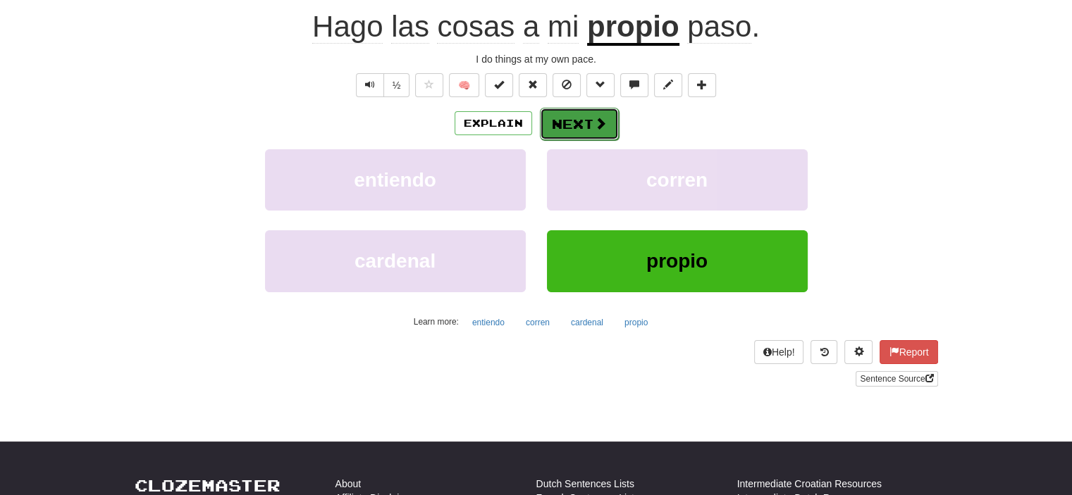
click at [569, 124] on button "Next" at bounding box center [579, 124] width 79 height 32
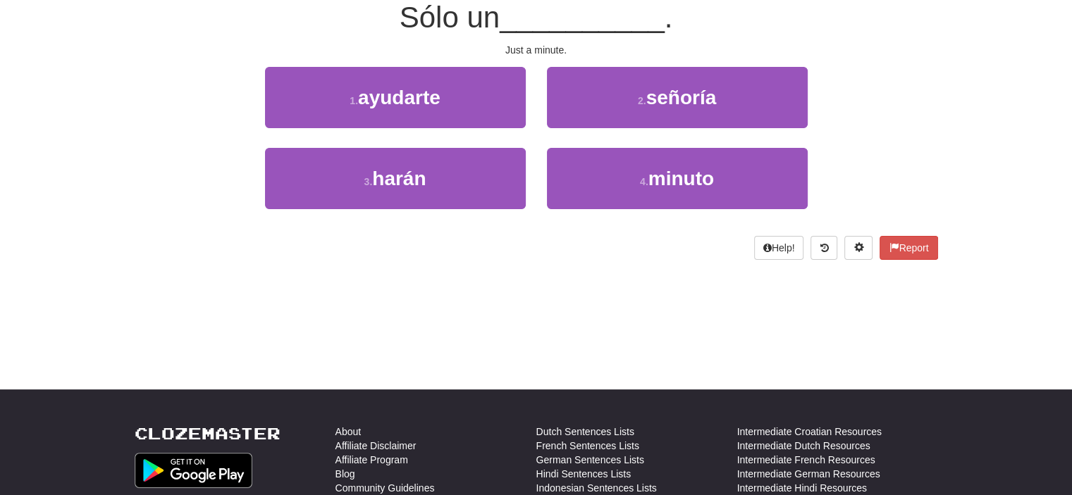
scroll to position [132, 0]
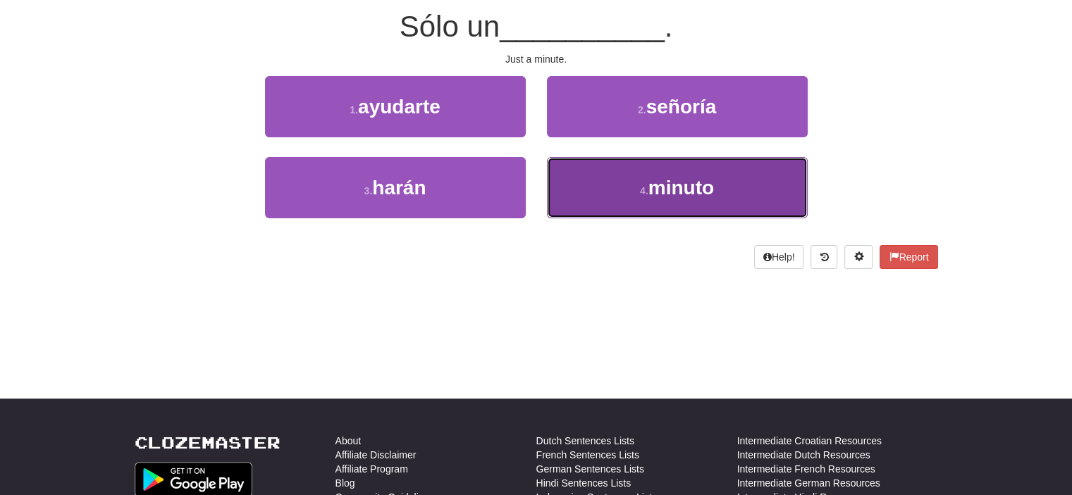
click at [600, 175] on button "4 . minuto" at bounding box center [677, 187] width 261 height 61
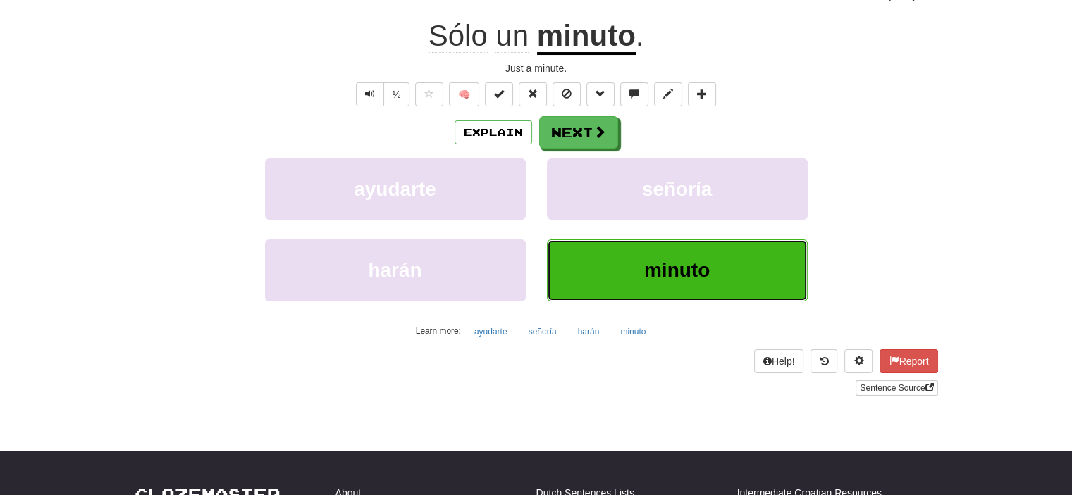
scroll to position [141, 0]
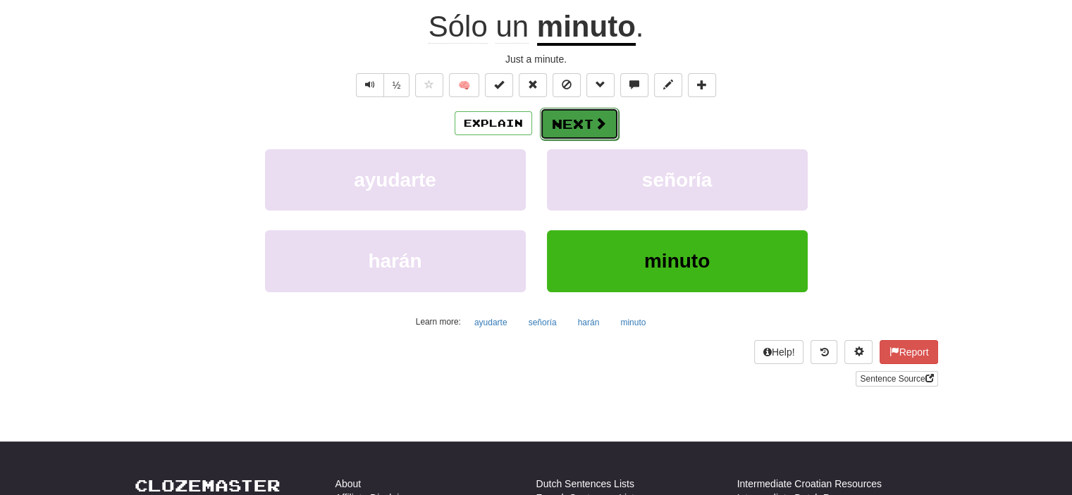
click at [586, 125] on button "Next" at bounding box center [579, 124] width 79 height 32
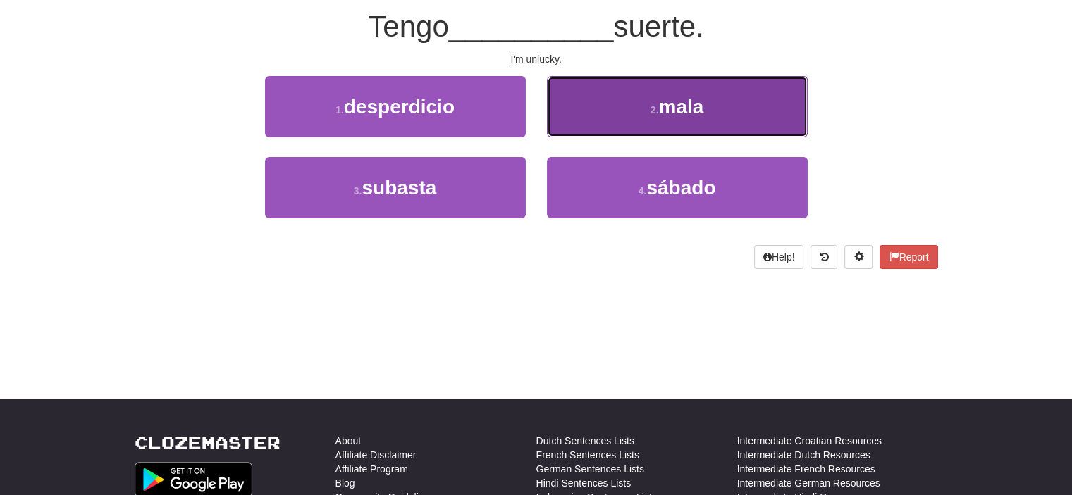
click at [595, 120] on button "2 . mala" at bounding box center [677, 106] width 261 height 61
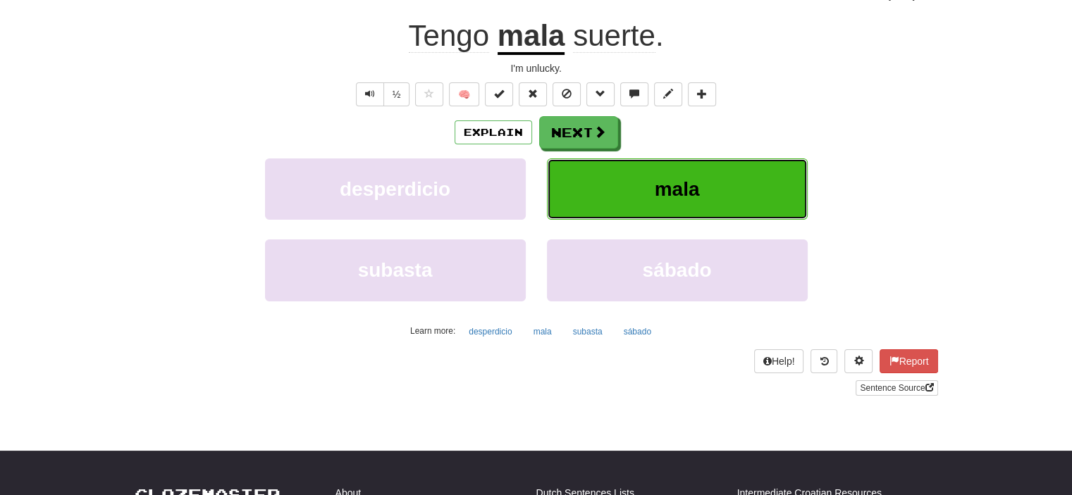
scroll to position [141, 0]
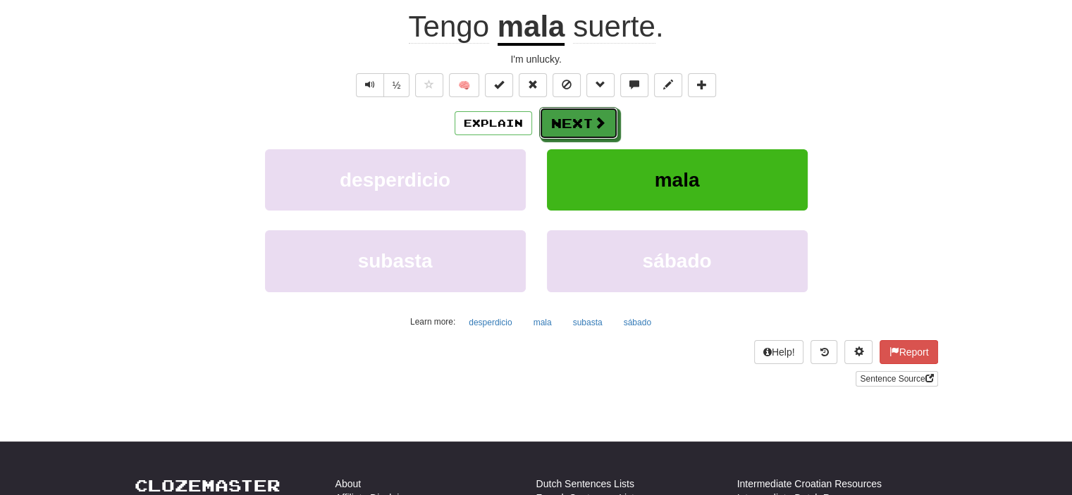
click at [595, 120] on span at bounding box center [599, 122] width 13 height 13
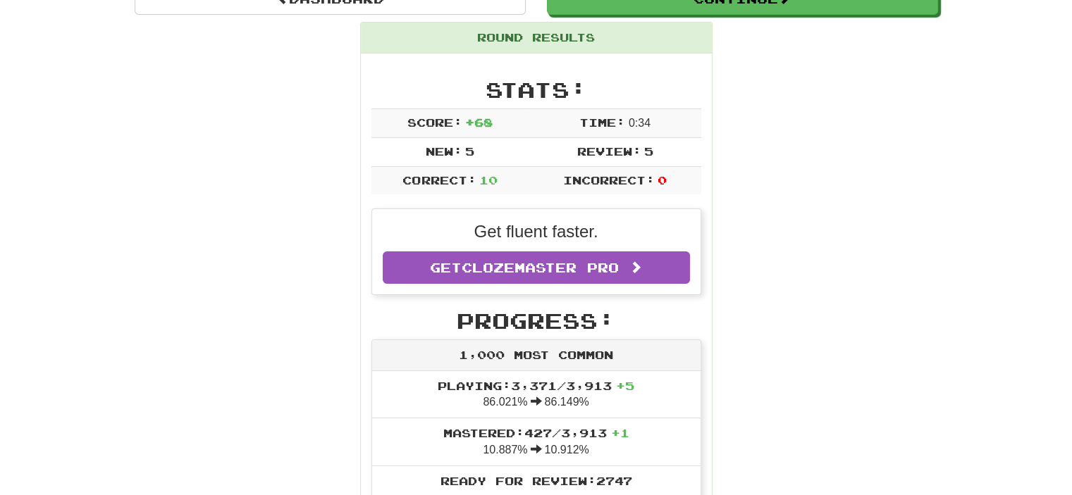
scroll to position [61, 0]
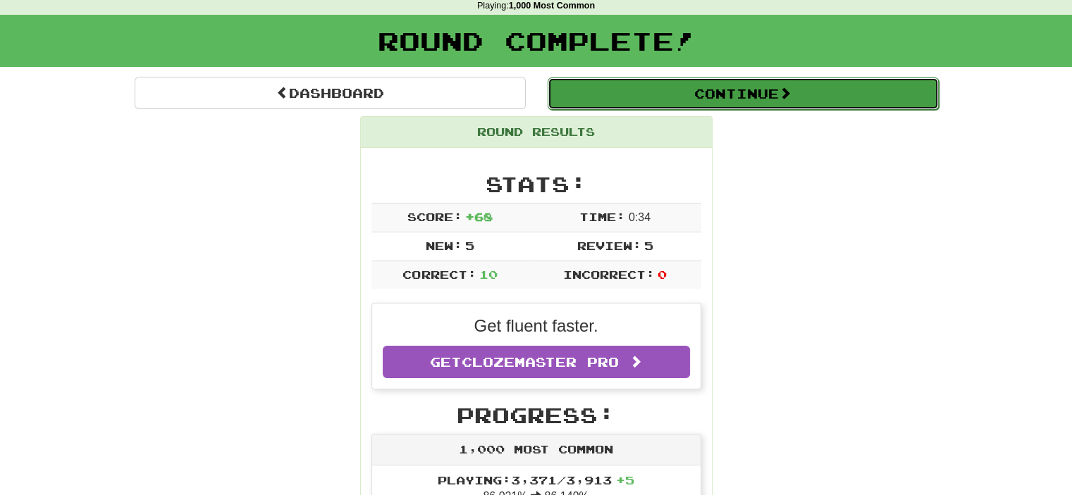
click at [736, 99] on button "Continue" at bounding box center [743, 94] width 391 height 32
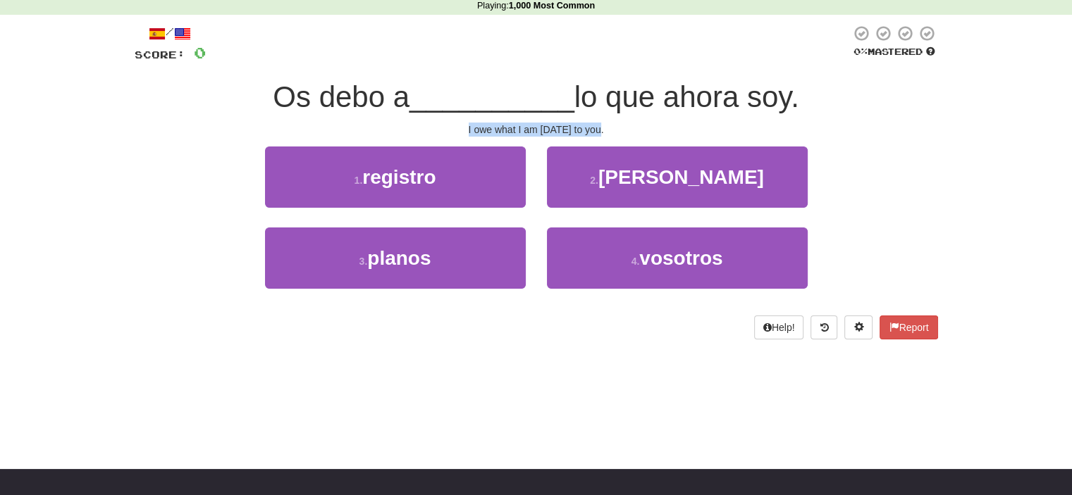
drag, startPoint x: 463, startPoint y: 123, endPoint x: 600, endPoint y: 122, distance: 137.4
click at [600, 123] on div "I owe what I am [DATE] to you." at bounding box center [536, 130] width 803 height 14
copy div "I owe what I am [DATE] to you."
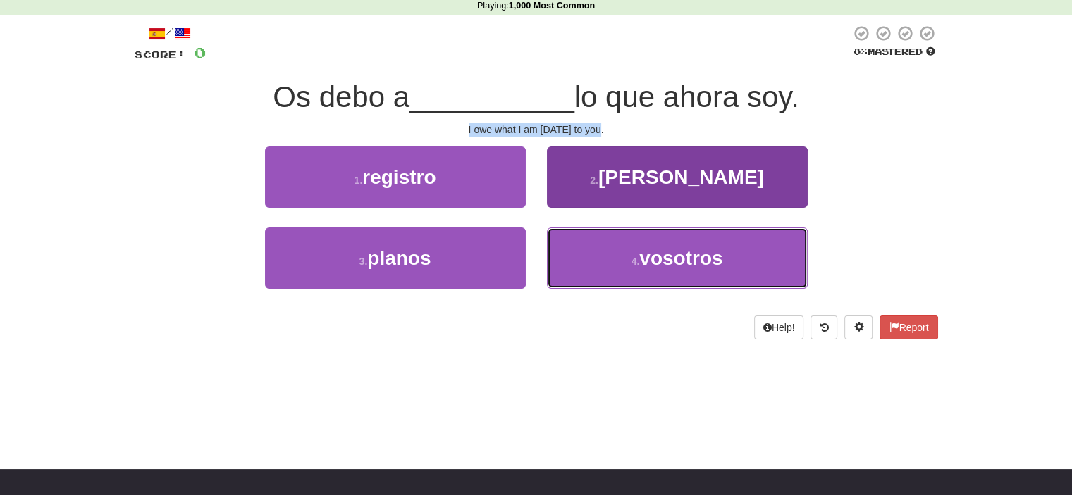
click at [649, 263] on span "vosotros" at bounding box center [680, 258] width 83 height 22
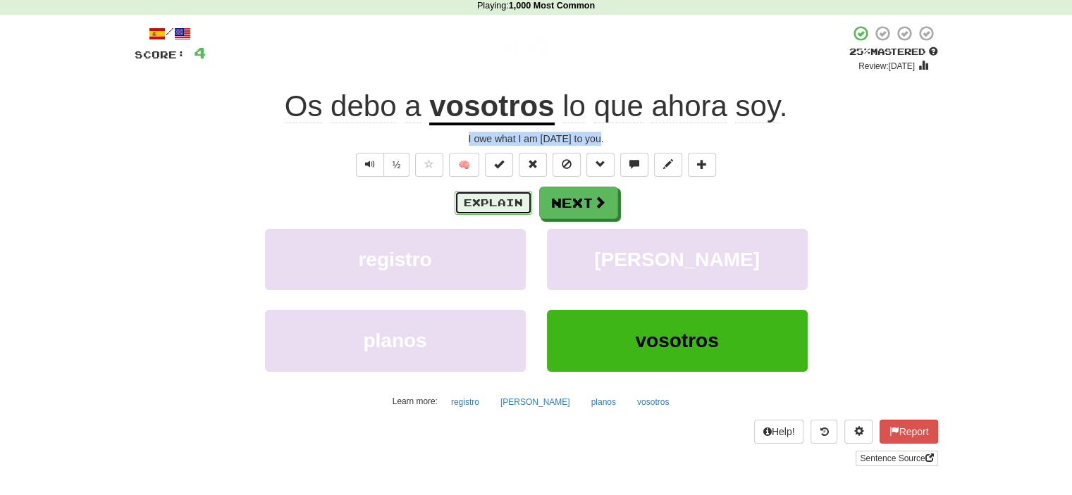
click at [518, 194] on button "Explain" at bounding box center [494, 203] width 78 height 24
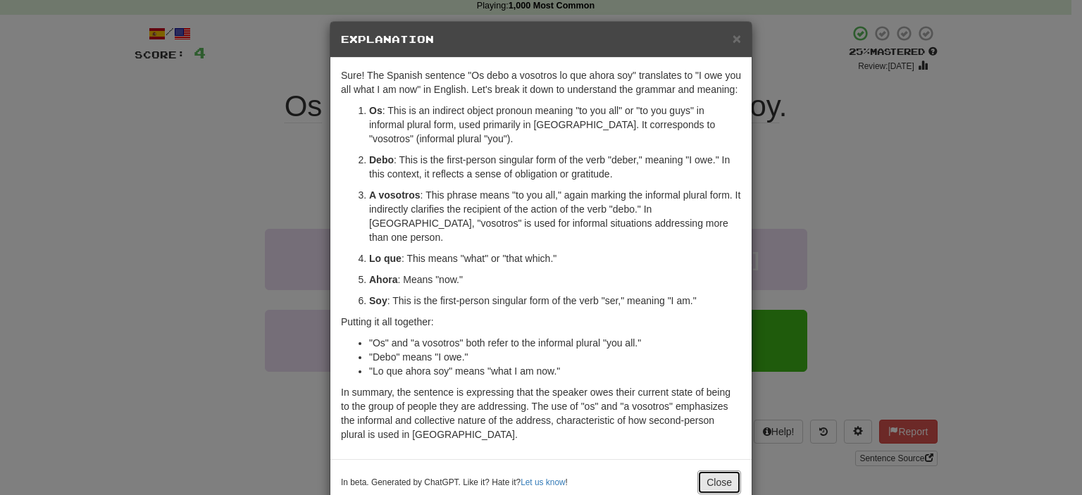
click at [708, 475] on button "Close" at bounding box center [720, 483] width 44 height 24
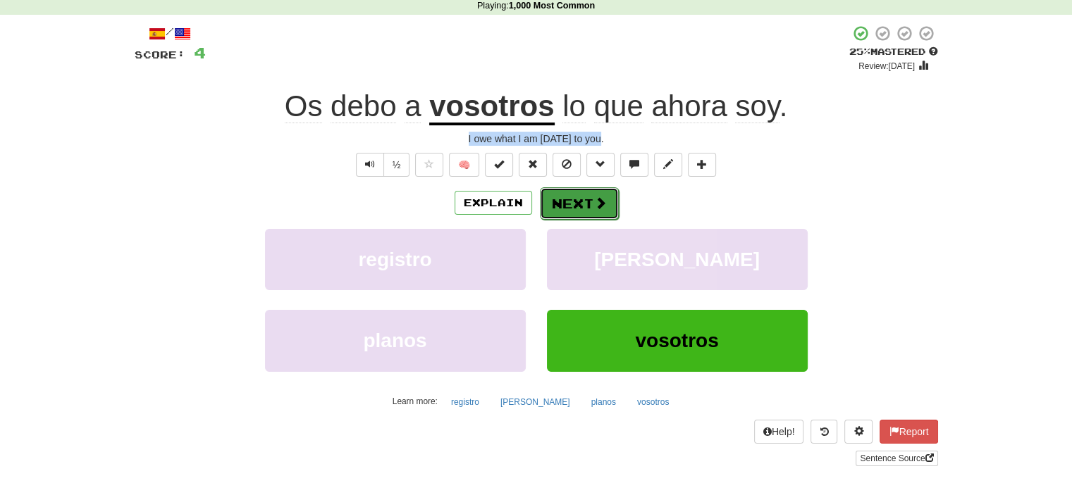
click at [593, 210] on button "Next" at bounding box center [579, 203] width 79 height 32
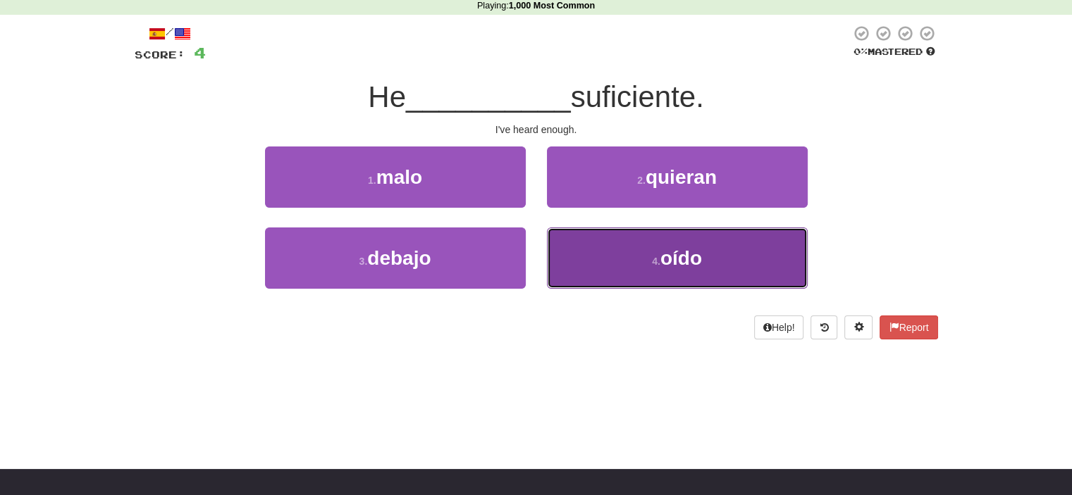
click at [612, 262] on button "4 . oído" at bounding box center [677, 258] width 261 height 61
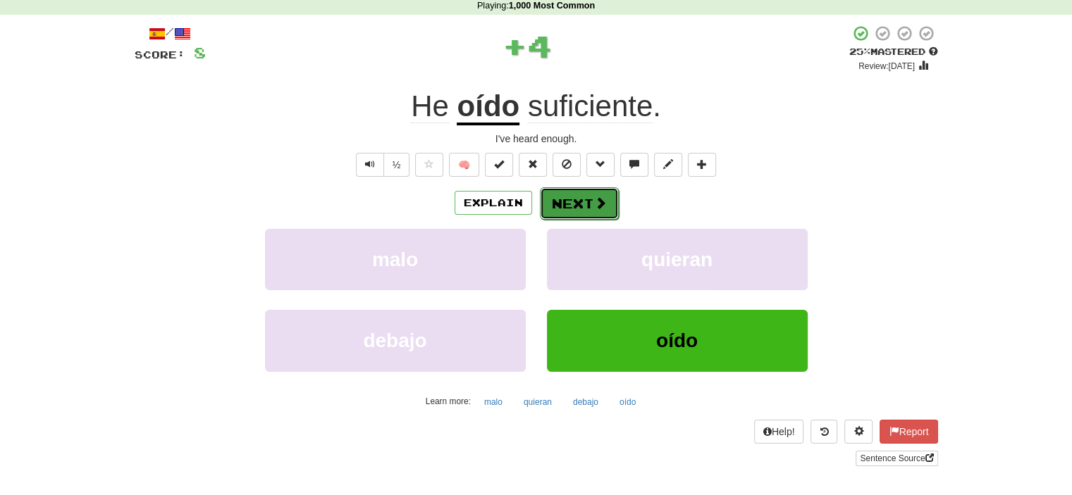
click at [595, 194] on button "Next" at bounding box center [579, 203] width 79 height 32
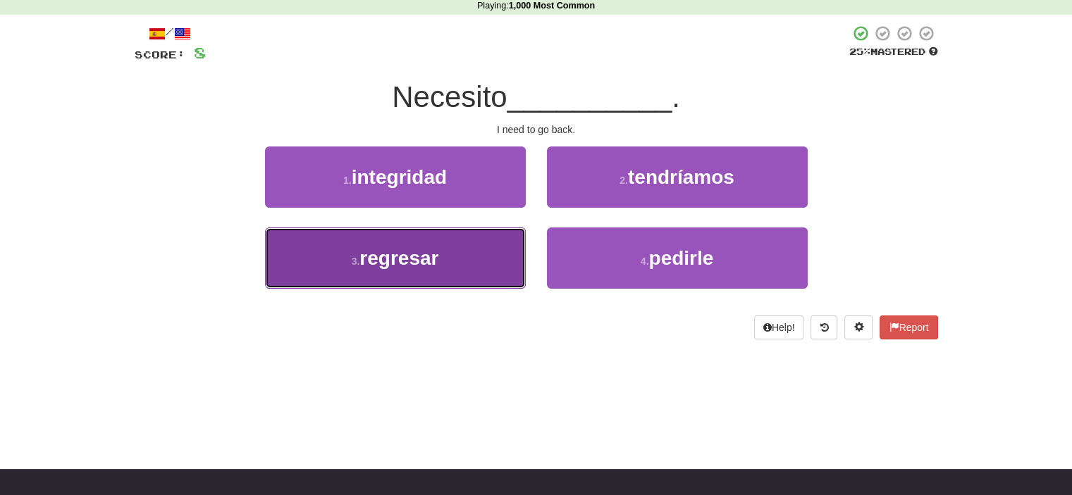
click at [413, 271] on button "3 . regresar" at bounding box center [395, 258] width 261 height 61
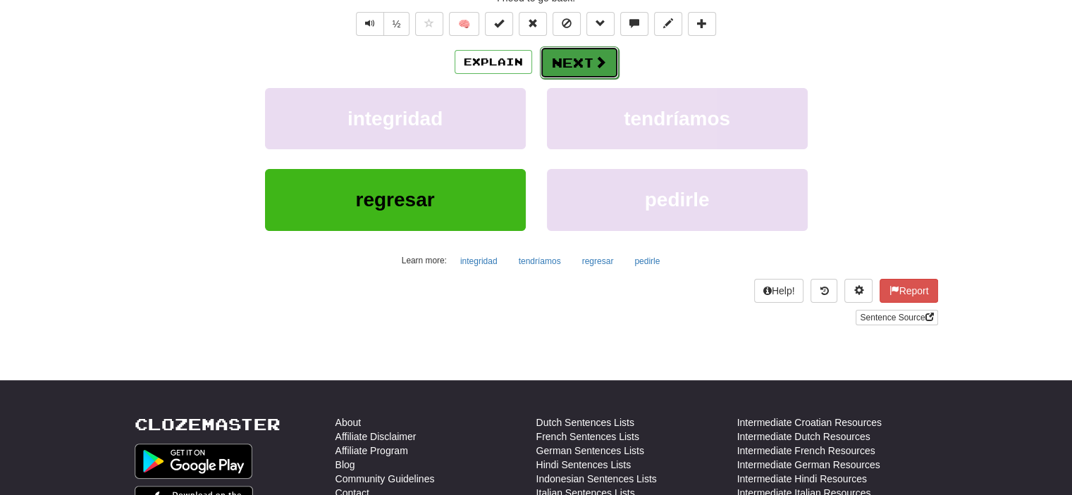
click at [578, 54] on button "Next" at bounding box center [579, 63] width 79 height 32
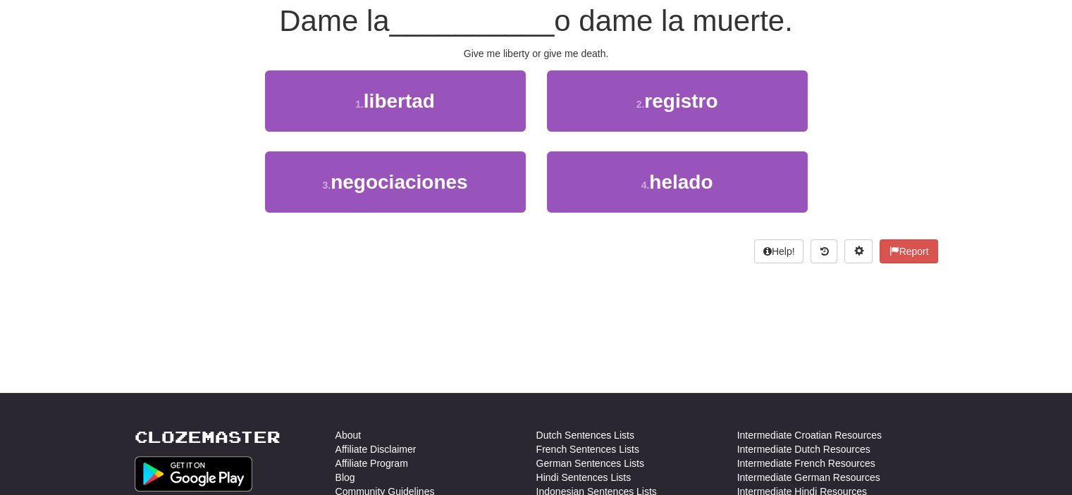
scroll to position [51, 0]
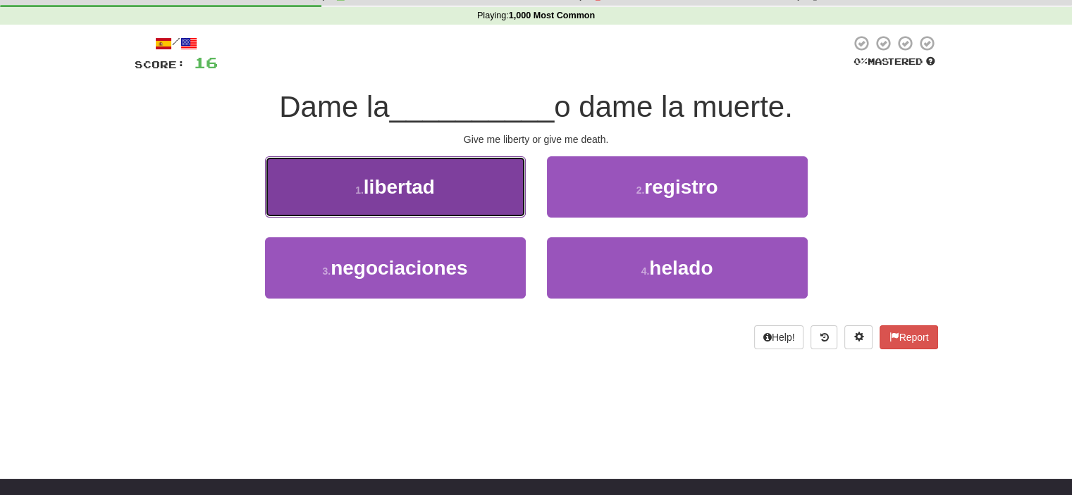
click at [486, 191] on button "1 . libertad" at bounding box center [395, 186] width 261 height 61
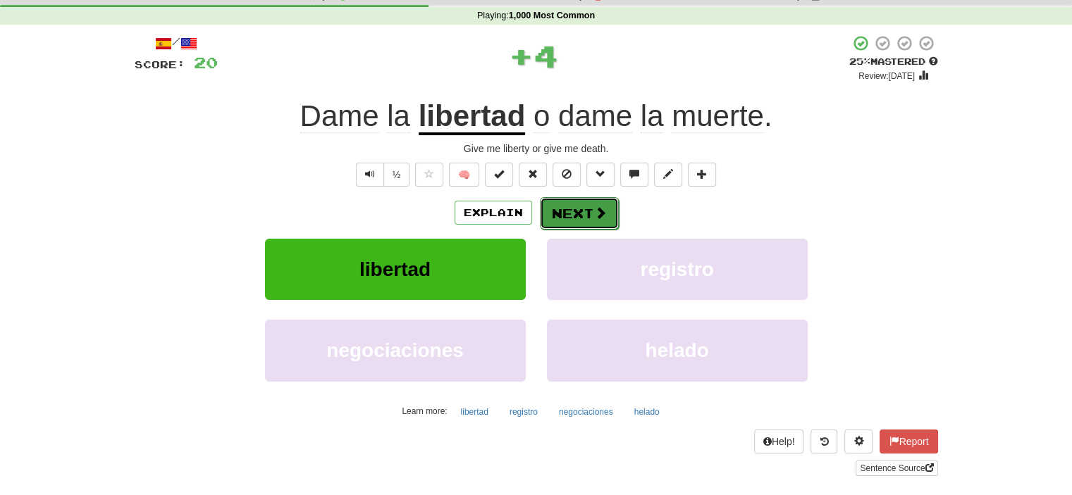
click at [582, 211] on button "Next" at bounding box center [579, 213] width 79 height 32
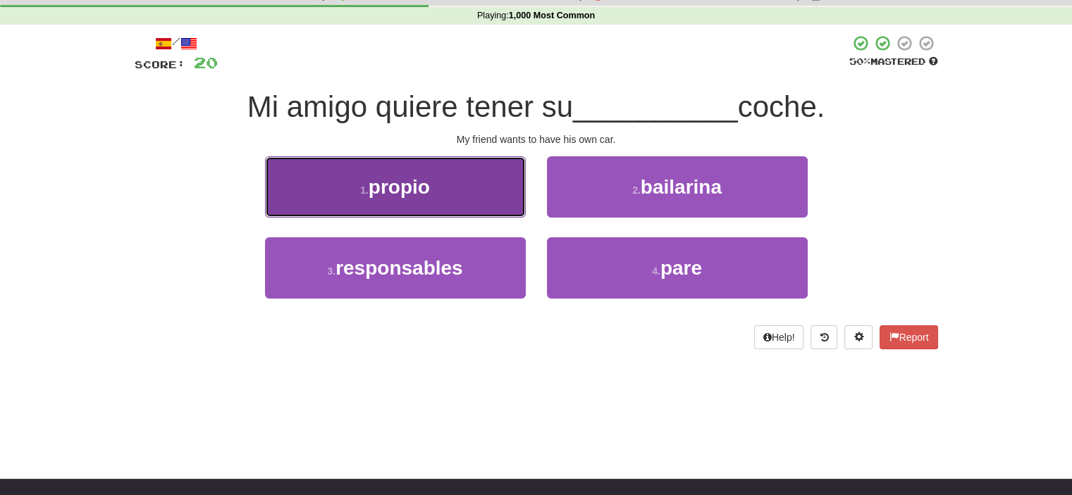
click at [490, 202] on button "1 . propio" at bounding box center [395, 186] width 261 height 61
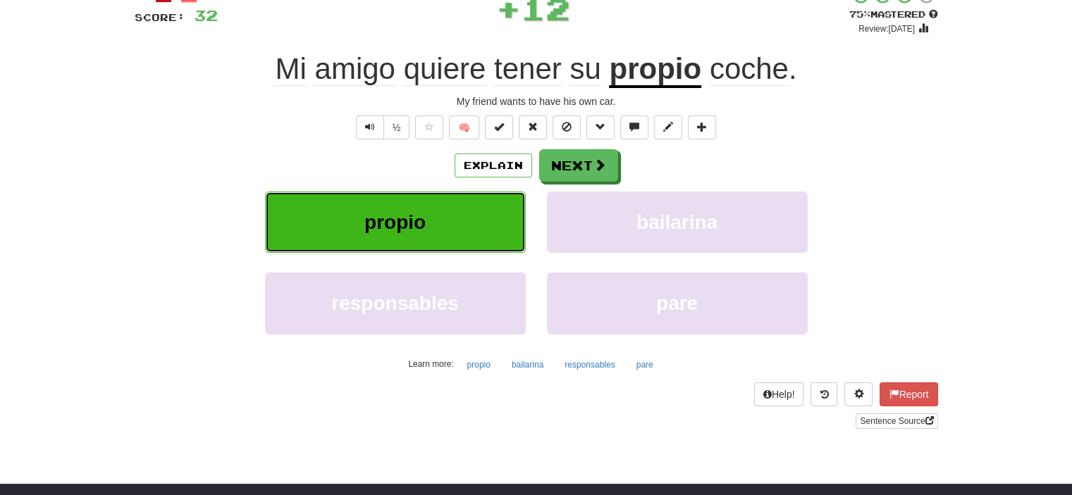
scroll to position [122, 0]
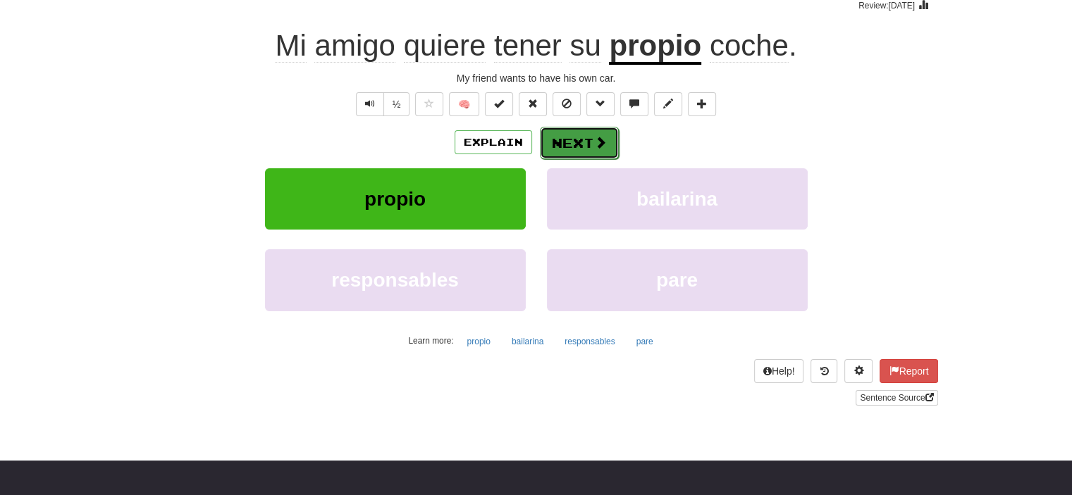
click at [581, 138] on button "Next" at bounding box center [579, 143] width 79 height 32
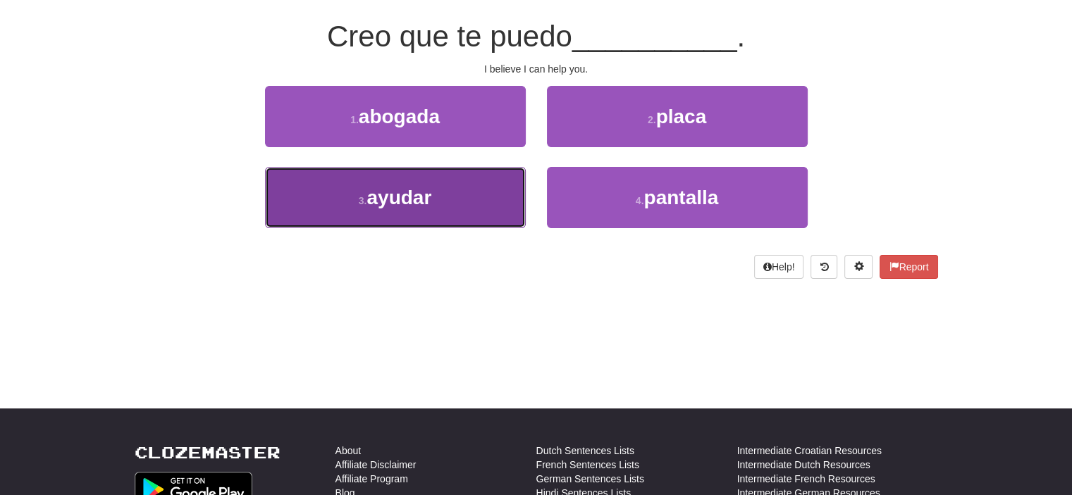
click at [493, 183] on button "3 . ayudar" at bounding box center [395, 197] width 261 height 61
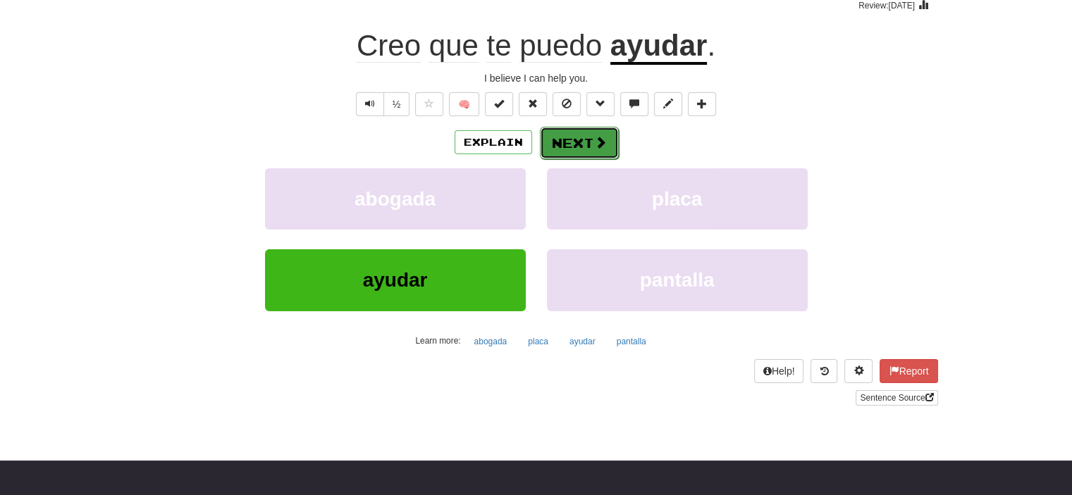
click at [583, 137] on button "Next" at bounding box center [579, 143] width 79 height 32
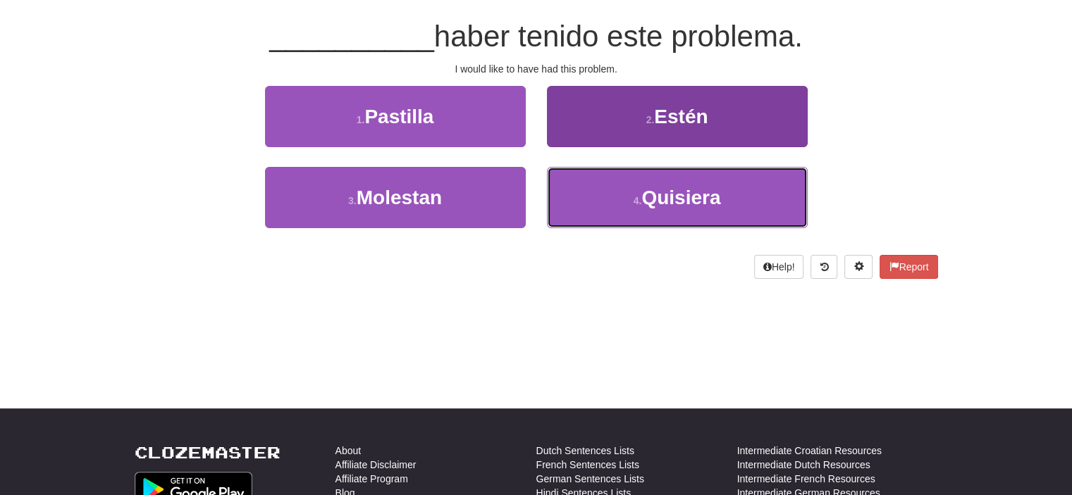
click at [604, 188] on button "4 . Quisiera" at bounding box center [677, 197] width 261 height 61
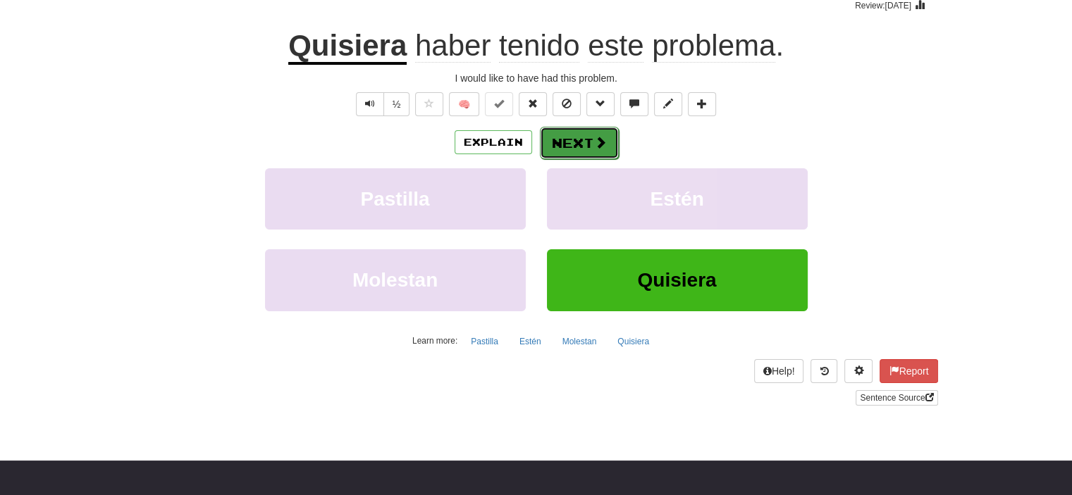
click at [572, 140] on button "Next" at bounding box center [579, 143] width 79 height 32
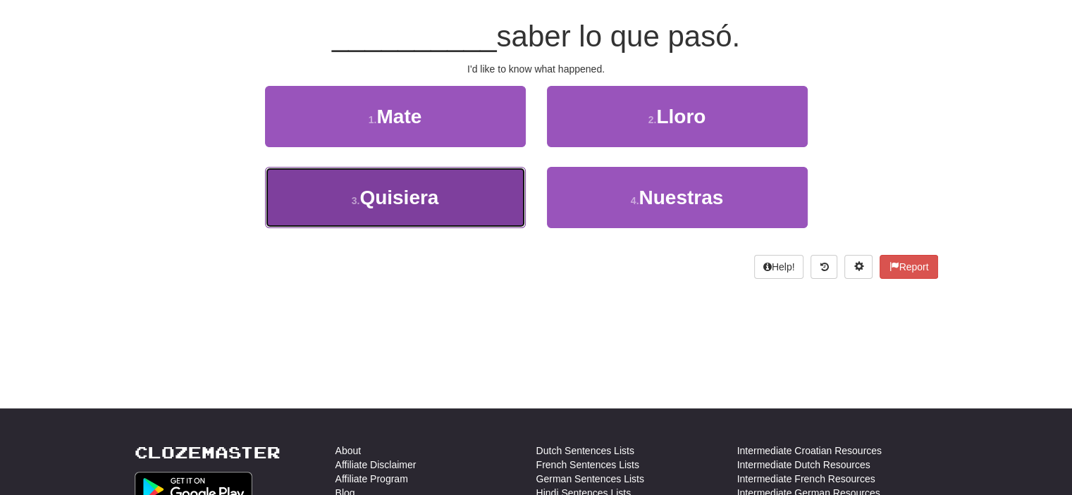
click at [488, 204] on button "3 . Quisiera" at bounding box center [395, 197] width 261 height 61
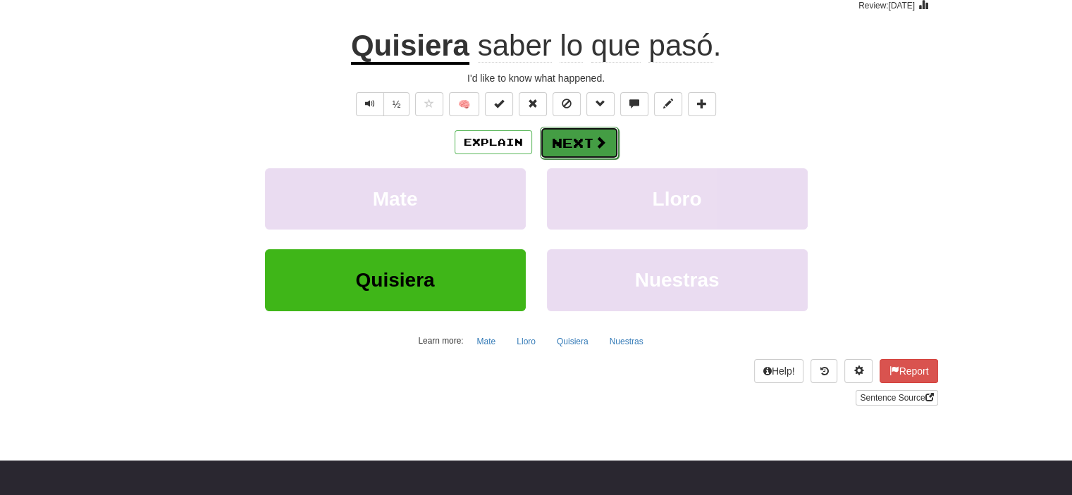
click at [571, 147] on button "Next" at bounding box center [579, 143] width 79 height 32
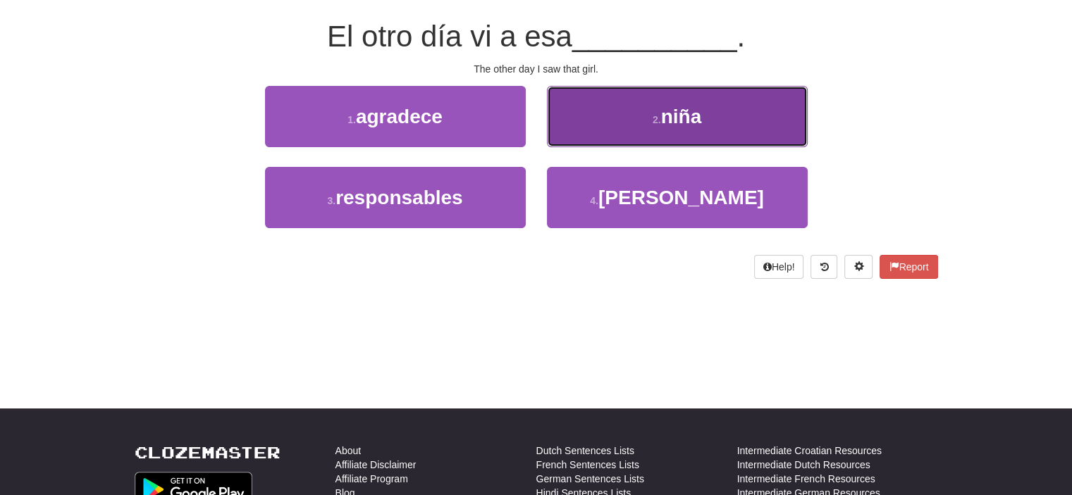
click at [591, 132] on button "2 . niña" at bounding box center [677, 116] width 261 height 61
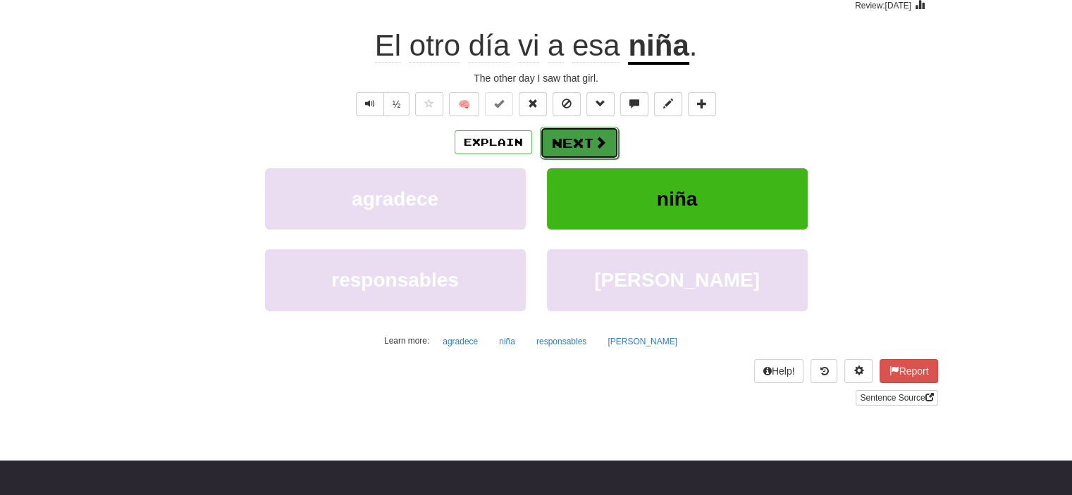
click at [576, 140] on button "Next" at bounding box center [579, 143] width 79 height 32
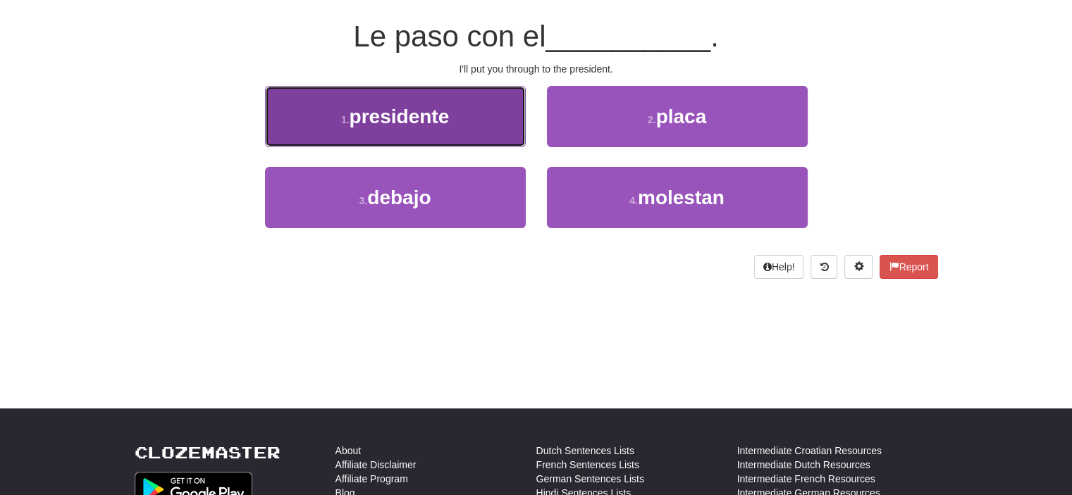
click at [457, 132] on button "1 . presidente" at bounding box center [395, 116] width 261 height 61
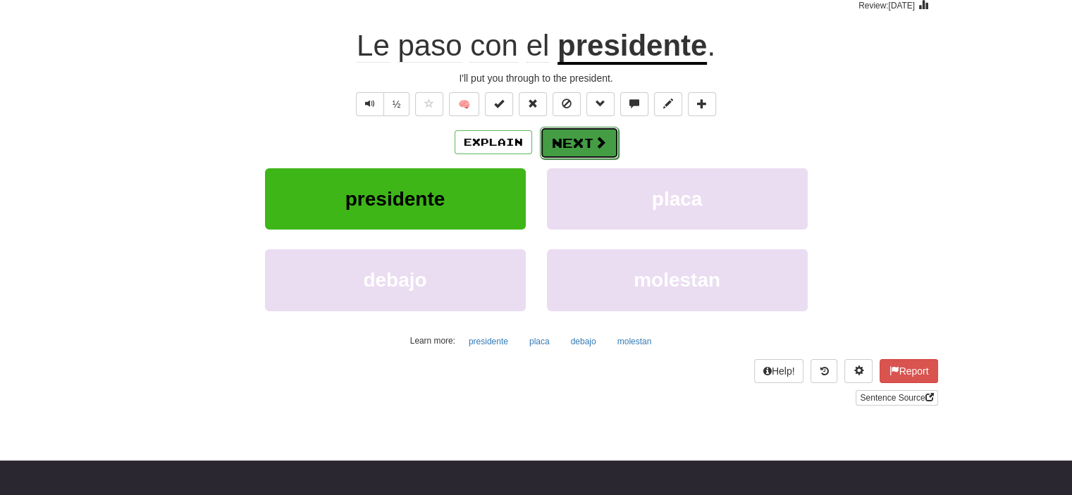
click at [578, 137] on button "Next" at bounding box center [579, 143] width 79 height 32
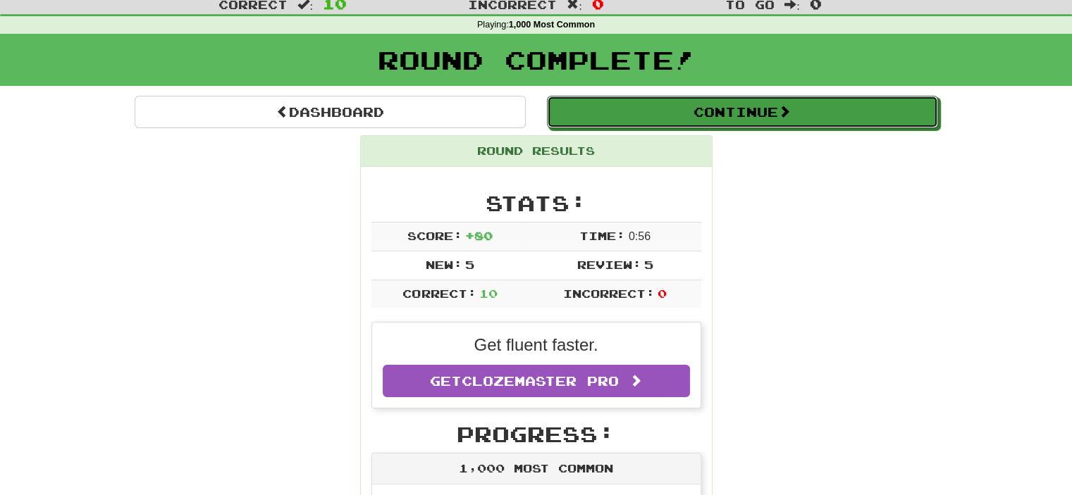
click at [732, 105] on button "Continue" at bounding box center [742, 112] width 391 height 32
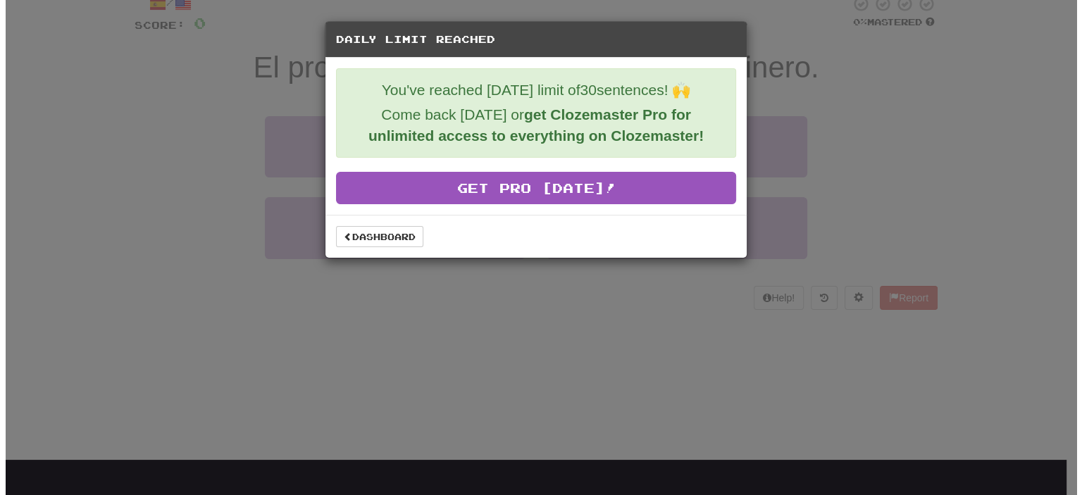
scroll to position [42, 0]
